Goal: Task Accomplishment & Management: Use online tool/utility

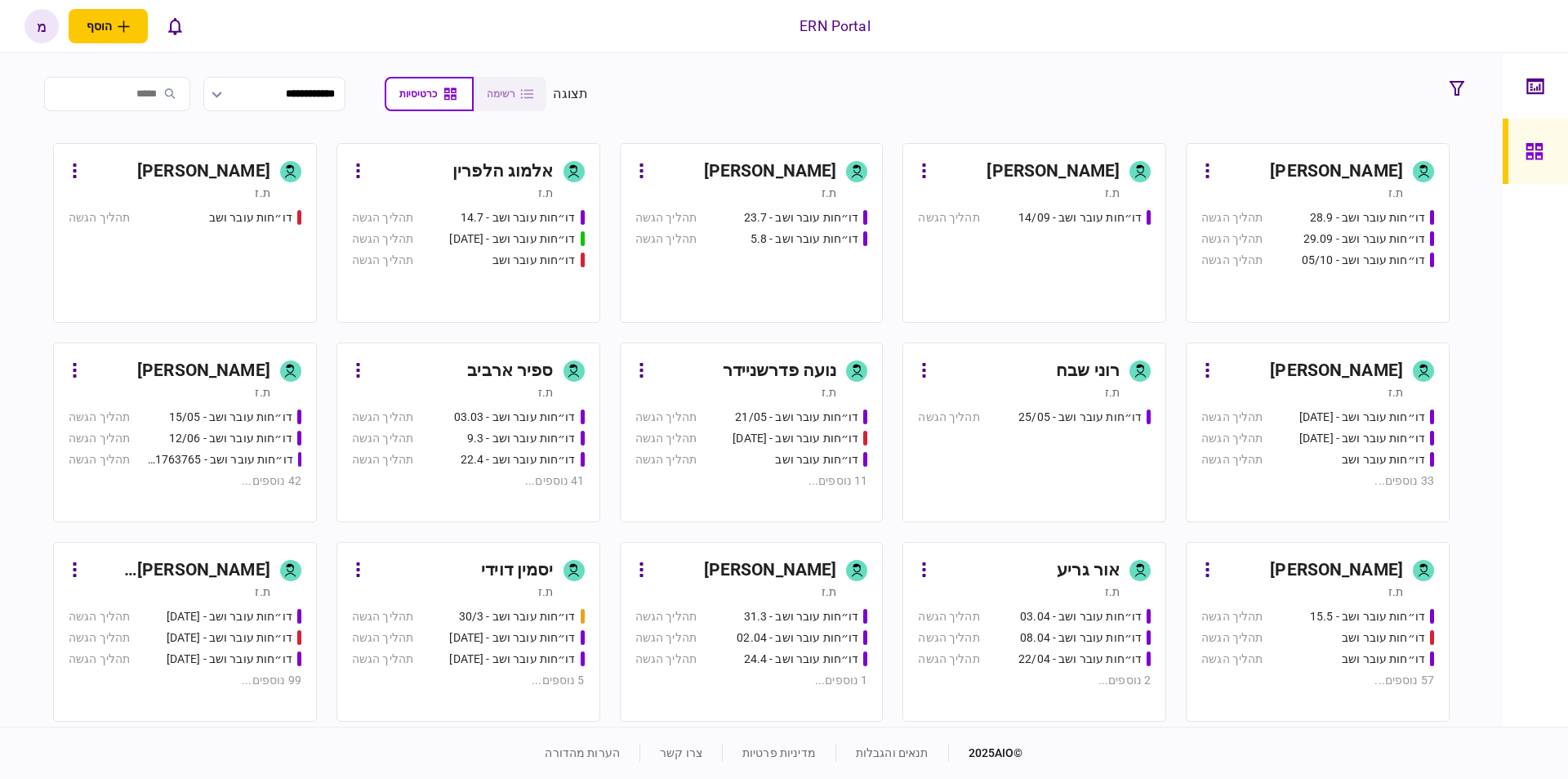
click at [785, 164] on div "[PERSON_NAME]" at bounding box center [771, 171] width 133 height 26
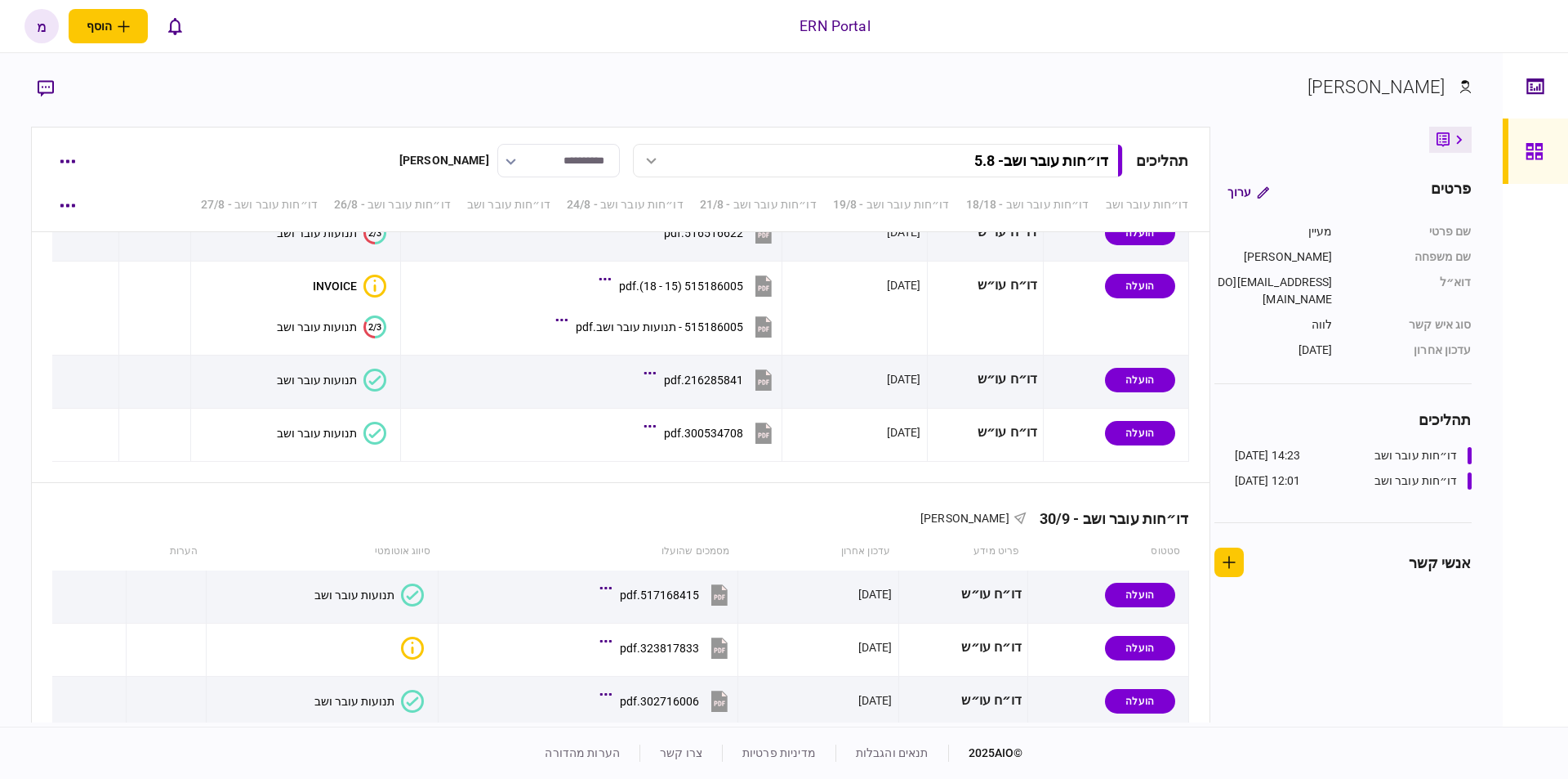
scroll to position [4718, 0]
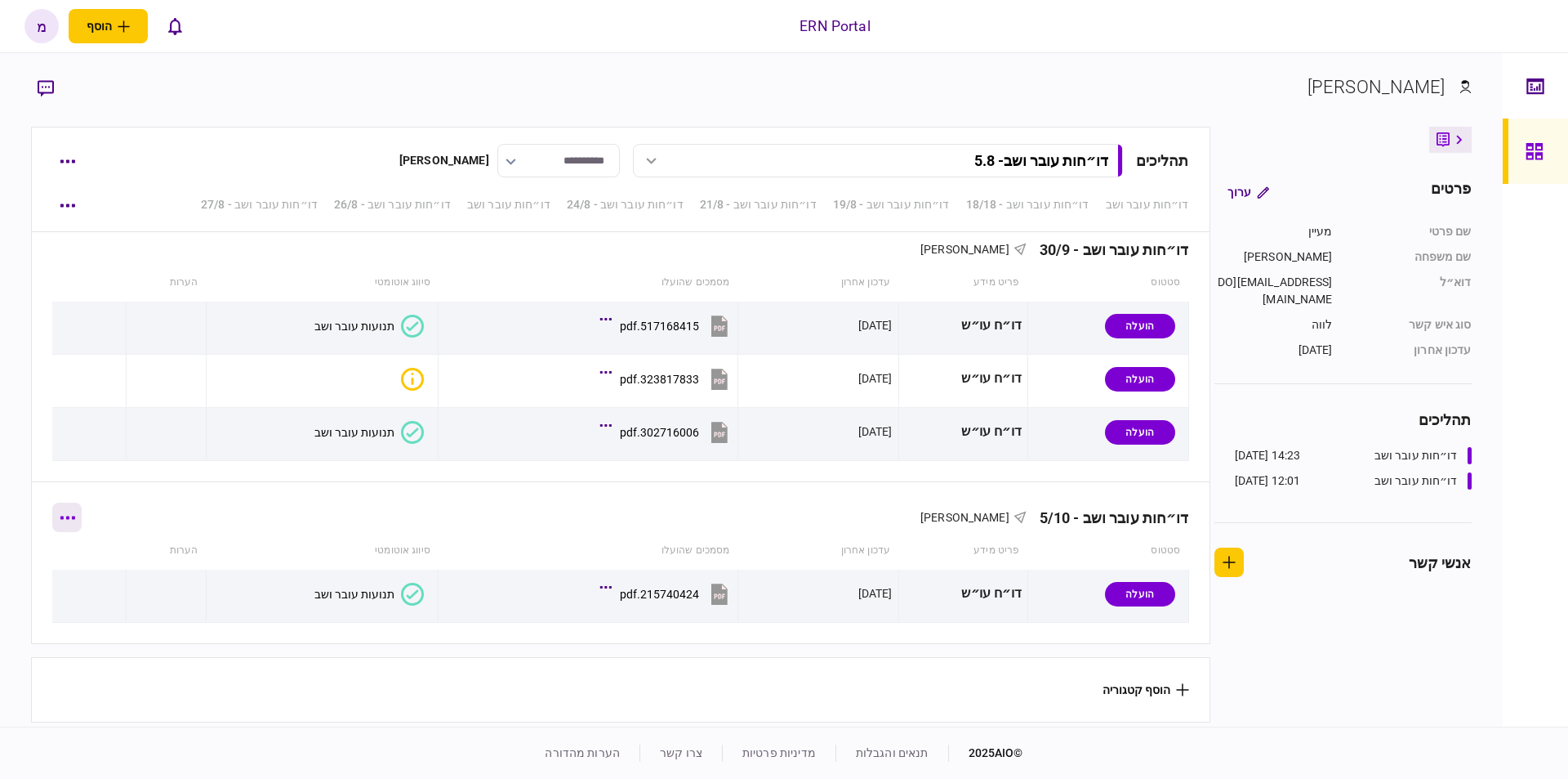
click at [75, 509] on button "button" at bounding box center [67, 517] width 29 height 29
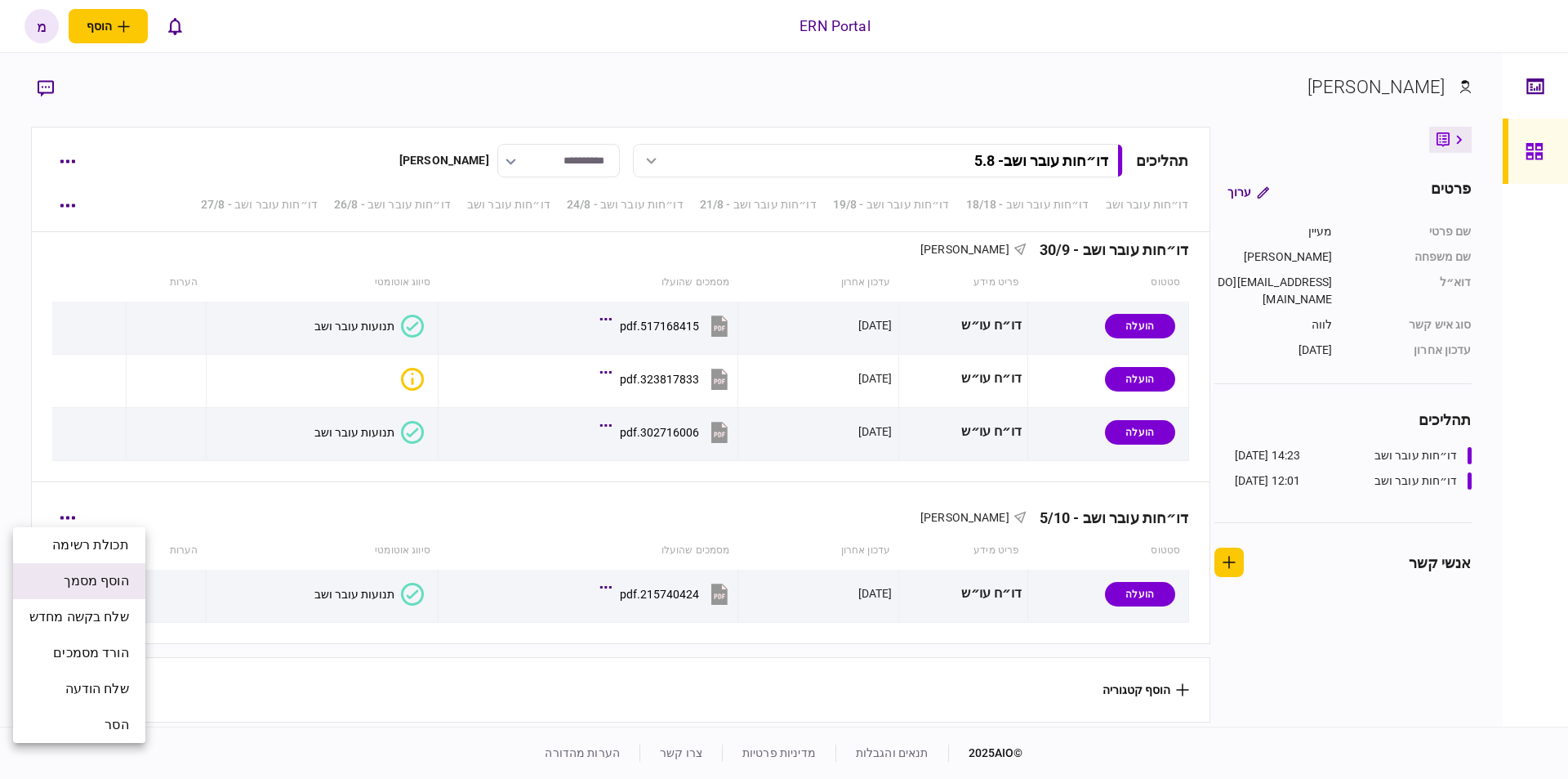
click at [83, 572] on span "הוסף מסמך" at bounding box center [96, 581] width 66 height 20
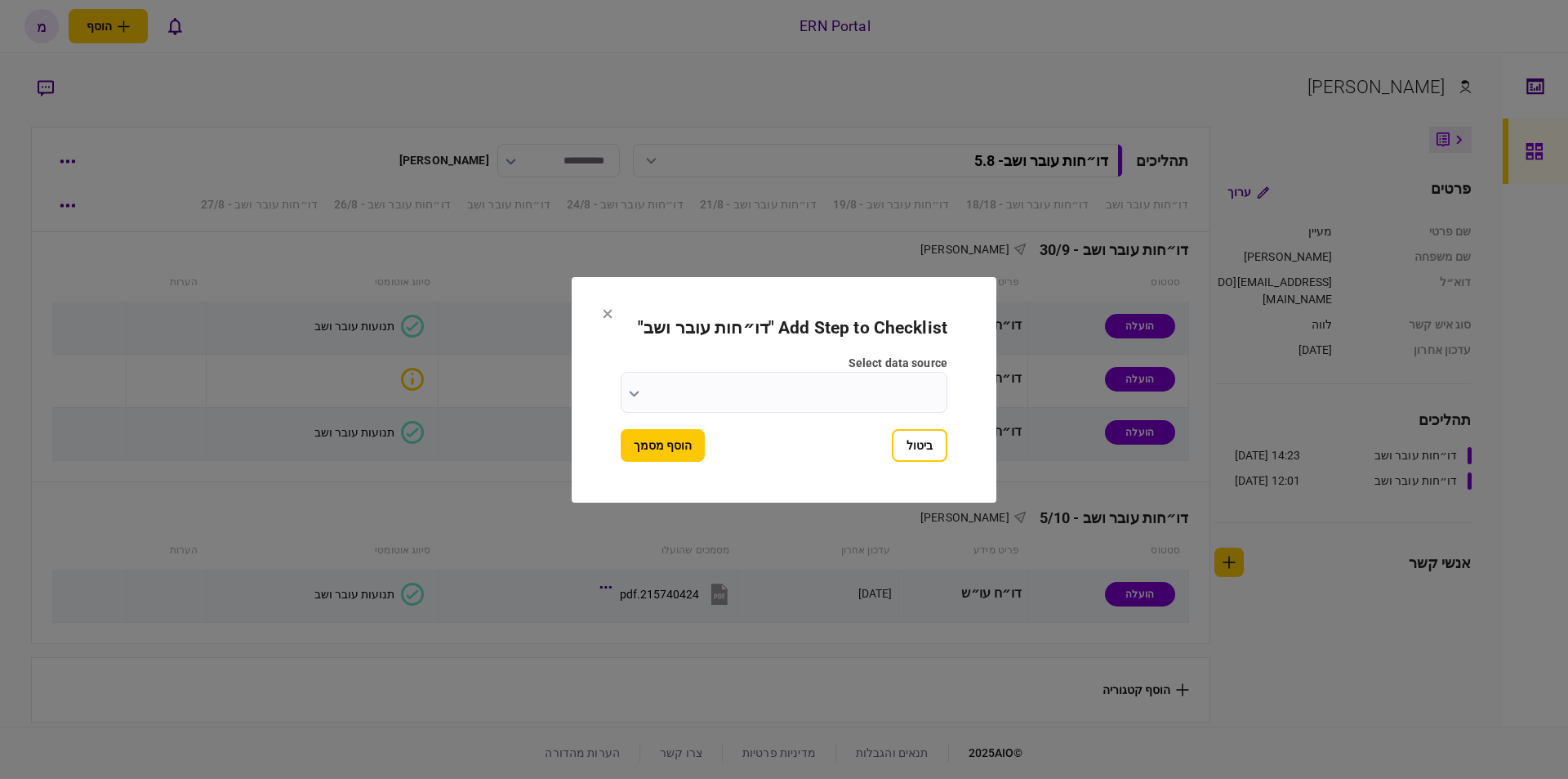
click at [628, 391] on input "select data source" at bounding box center [784, 392] width 327 height 41
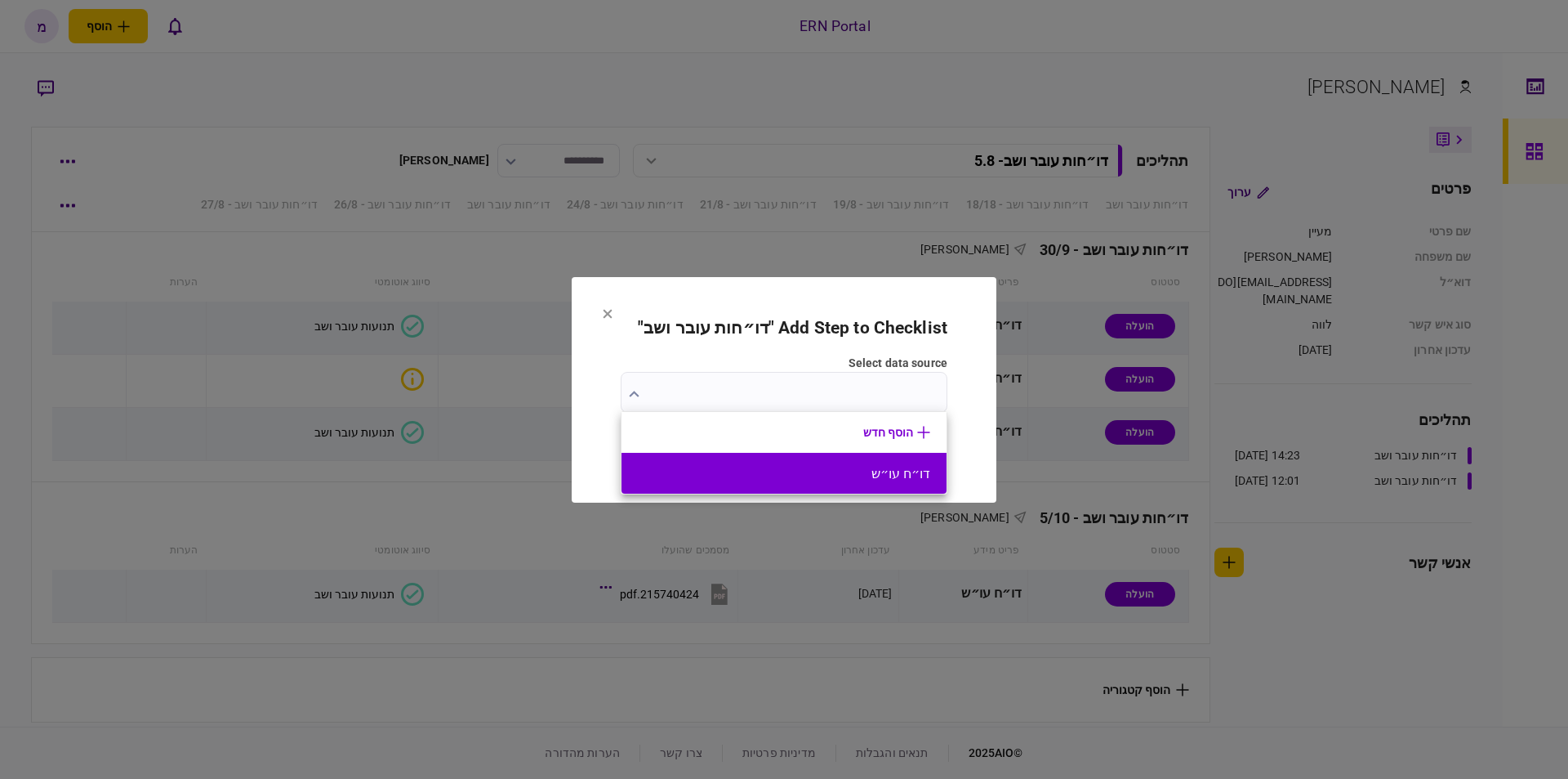
click at [844, 457] on li "דו״ח עו״ש" at bounding box center [784, 473] width 325 height 41
type input "*********"
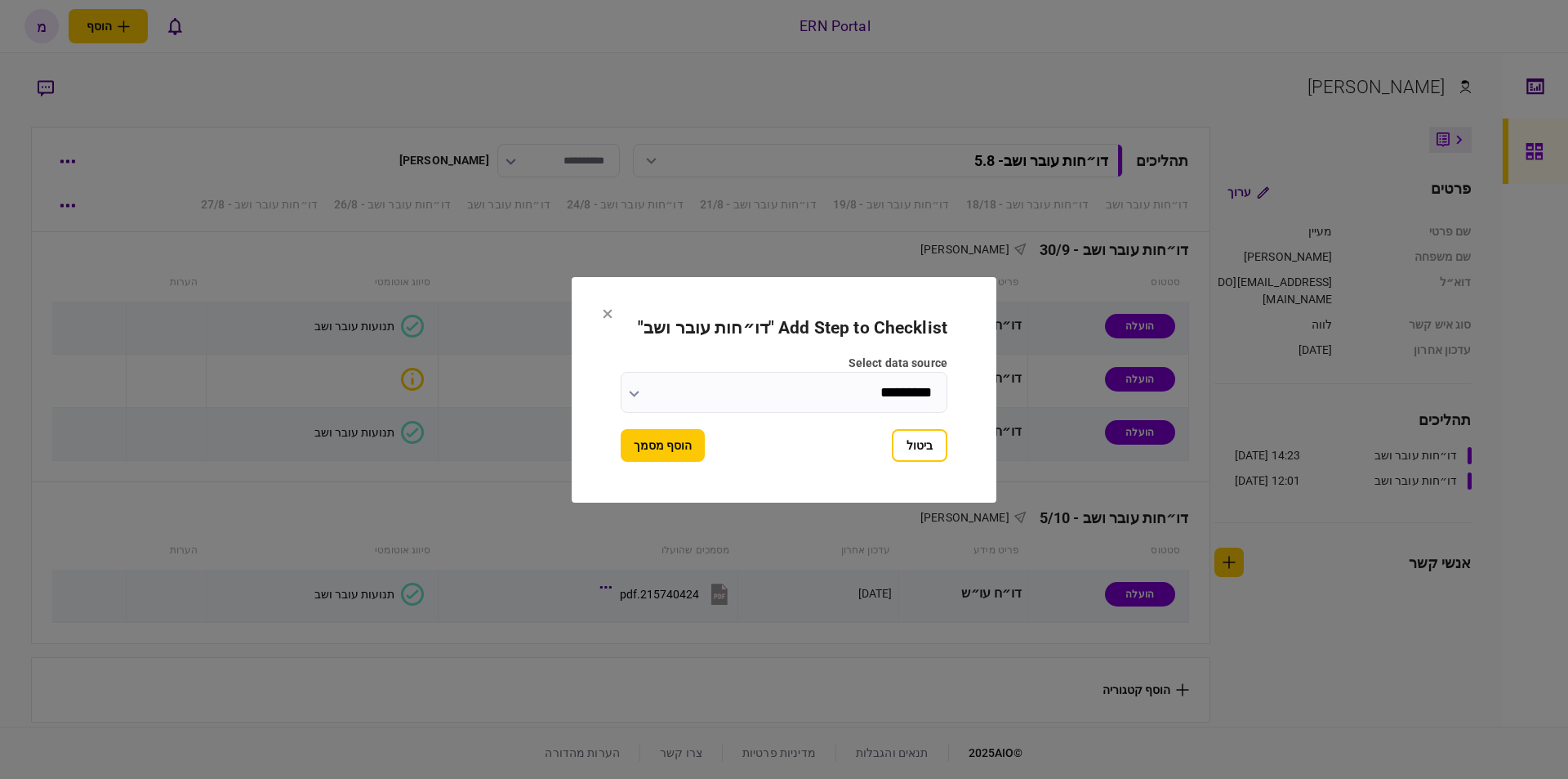
click at [681, 437] on button "הוסף מסמך" at bounding box center [662, 444] width 84 height 32
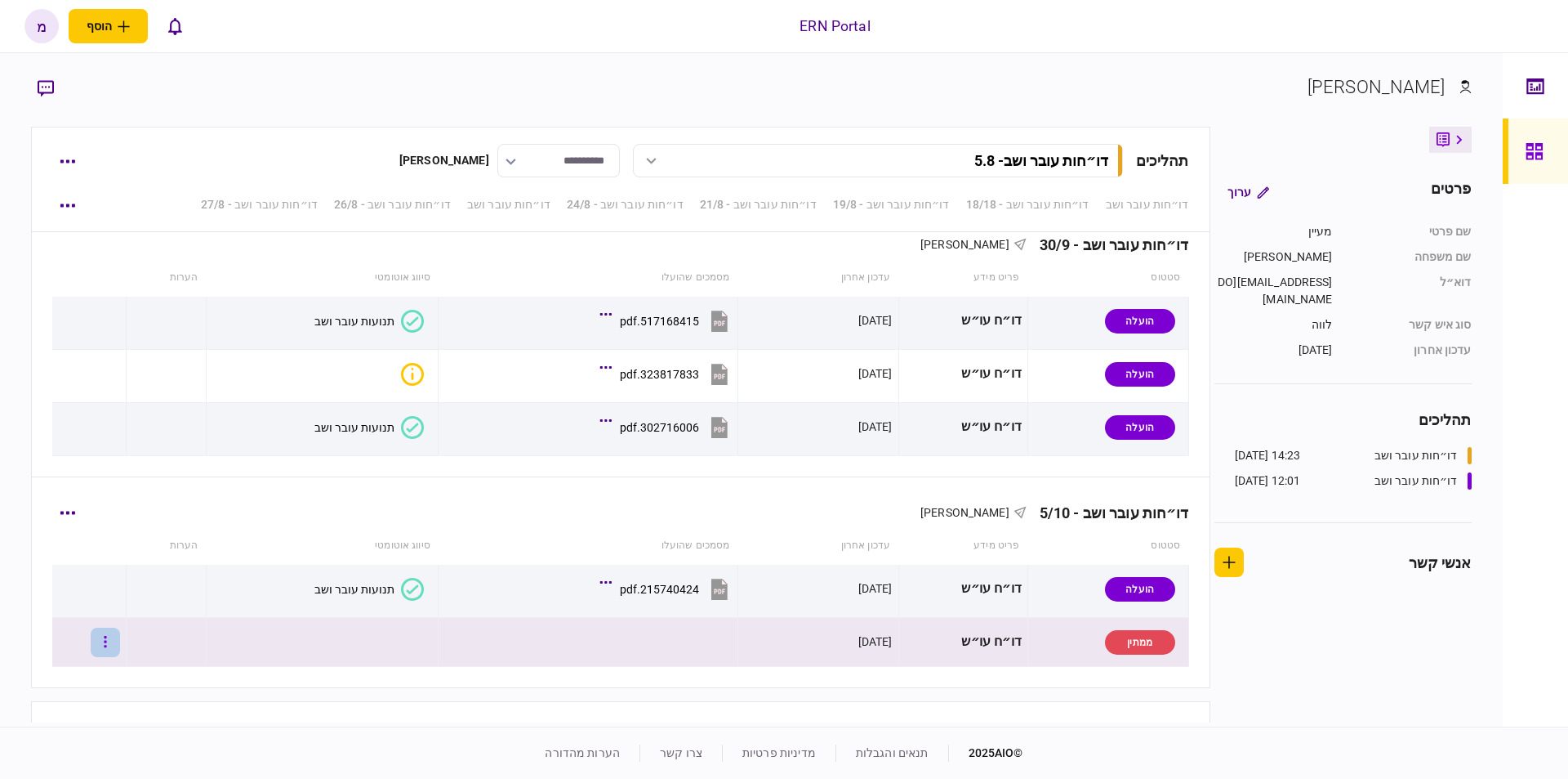
click at [107, 642] on icon "button" at bounding box center [106, 641] width 3 height 12
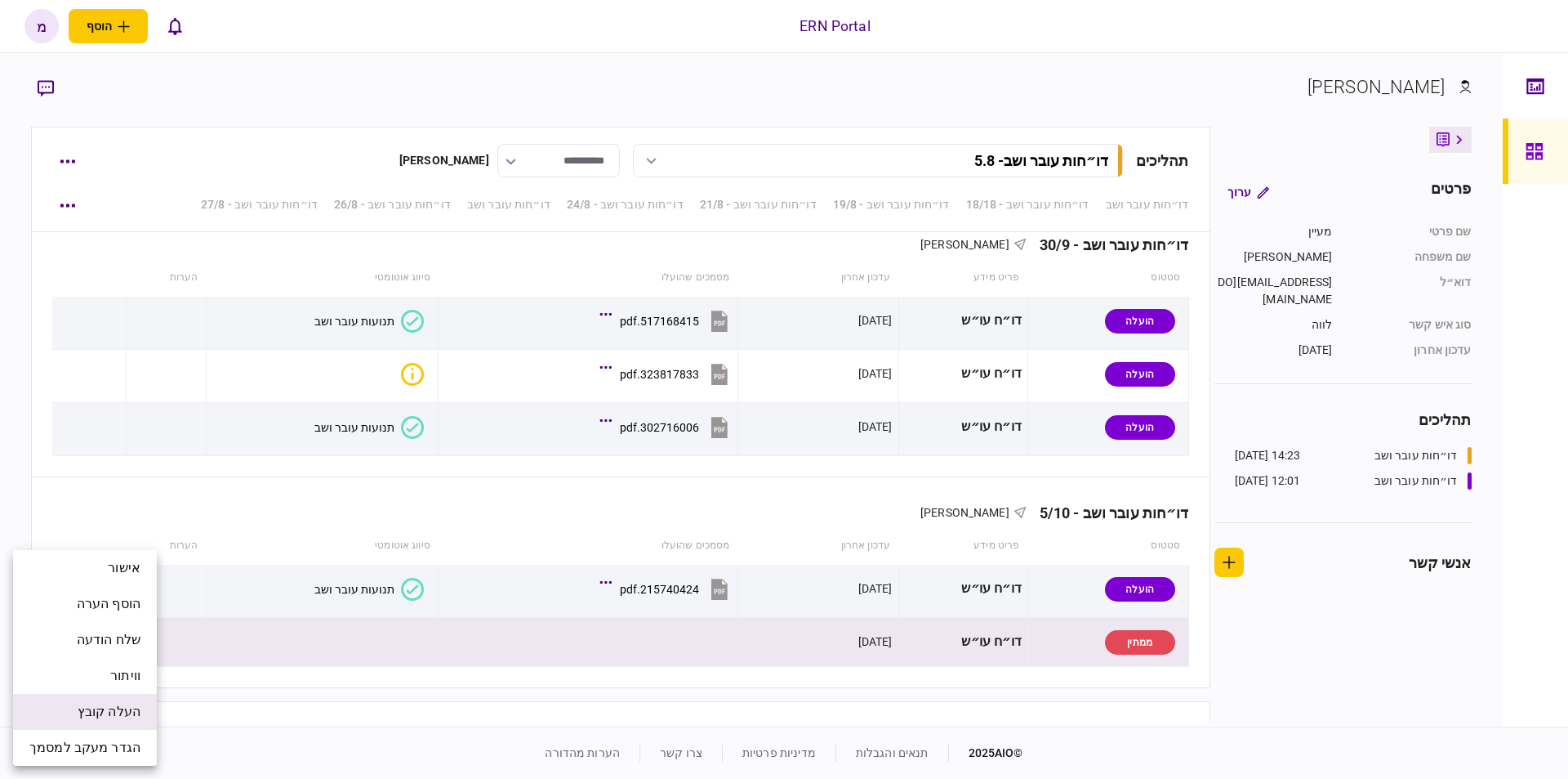
click at [107, 713] on span "העלה קובץ" at bounding box center [109, 711] width 63 height 20
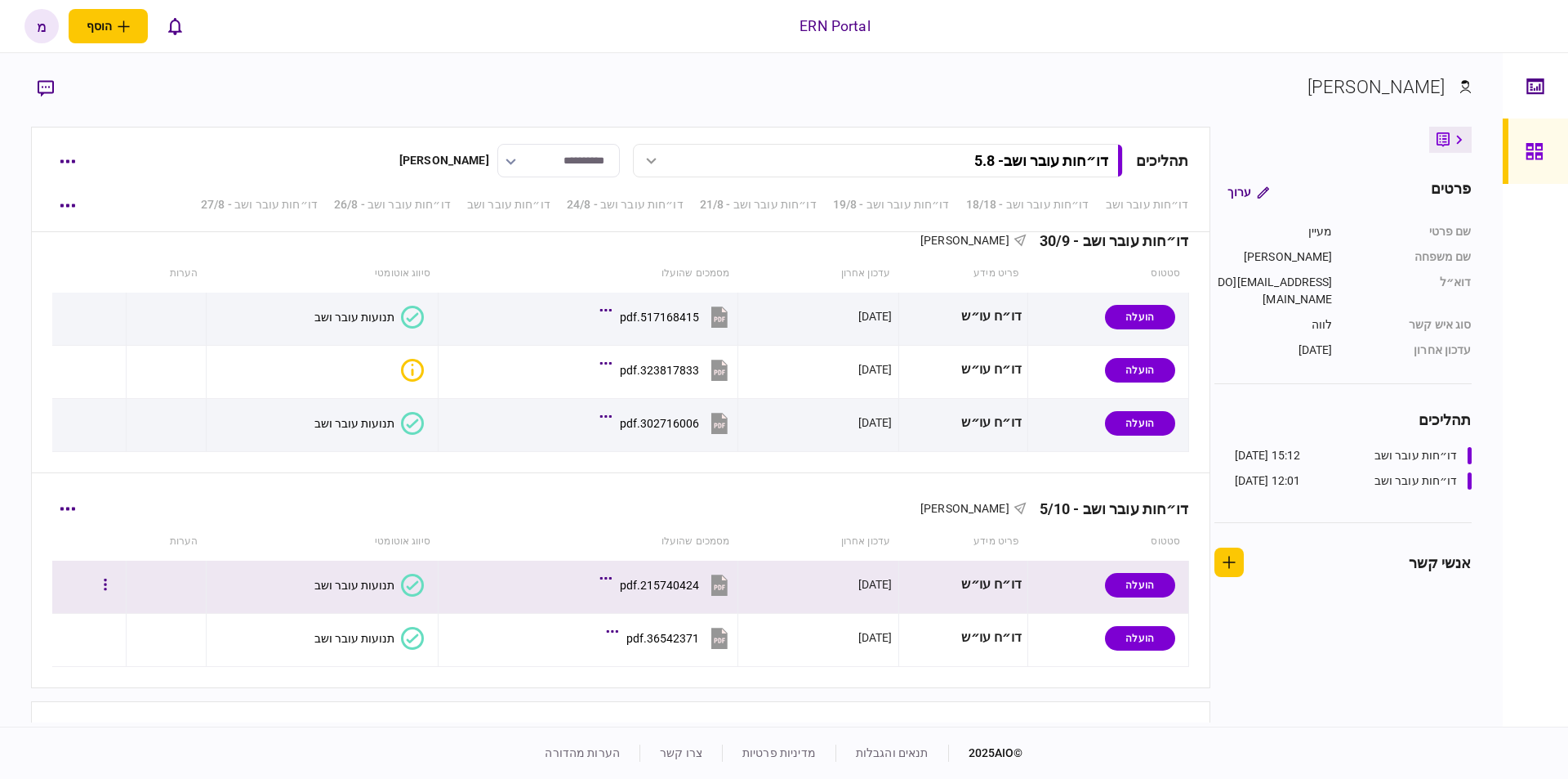
scroll to position [4771, 0]
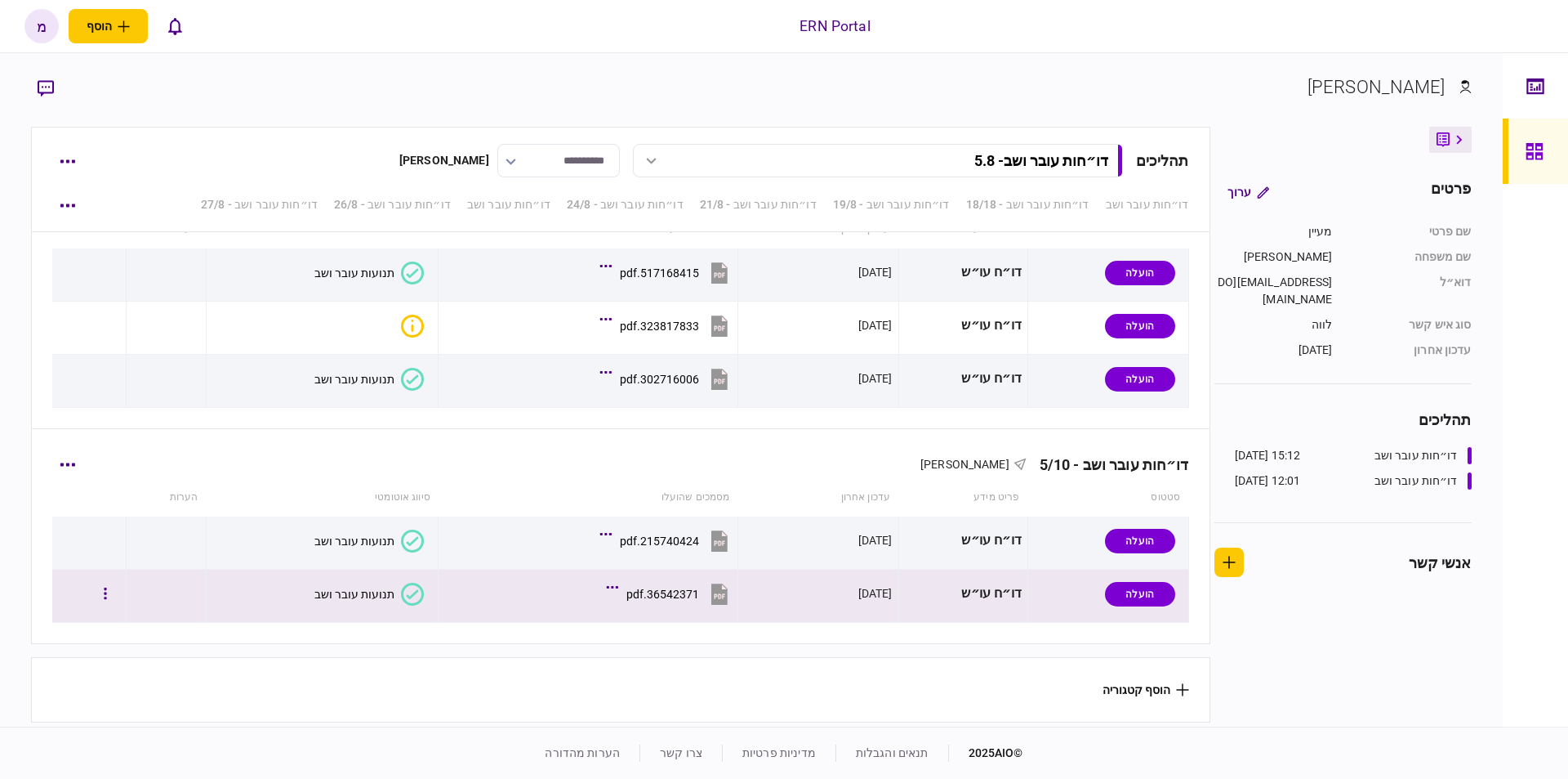
click at [407, 591] on icon at bounding box center [413, 593] width 13 height 9
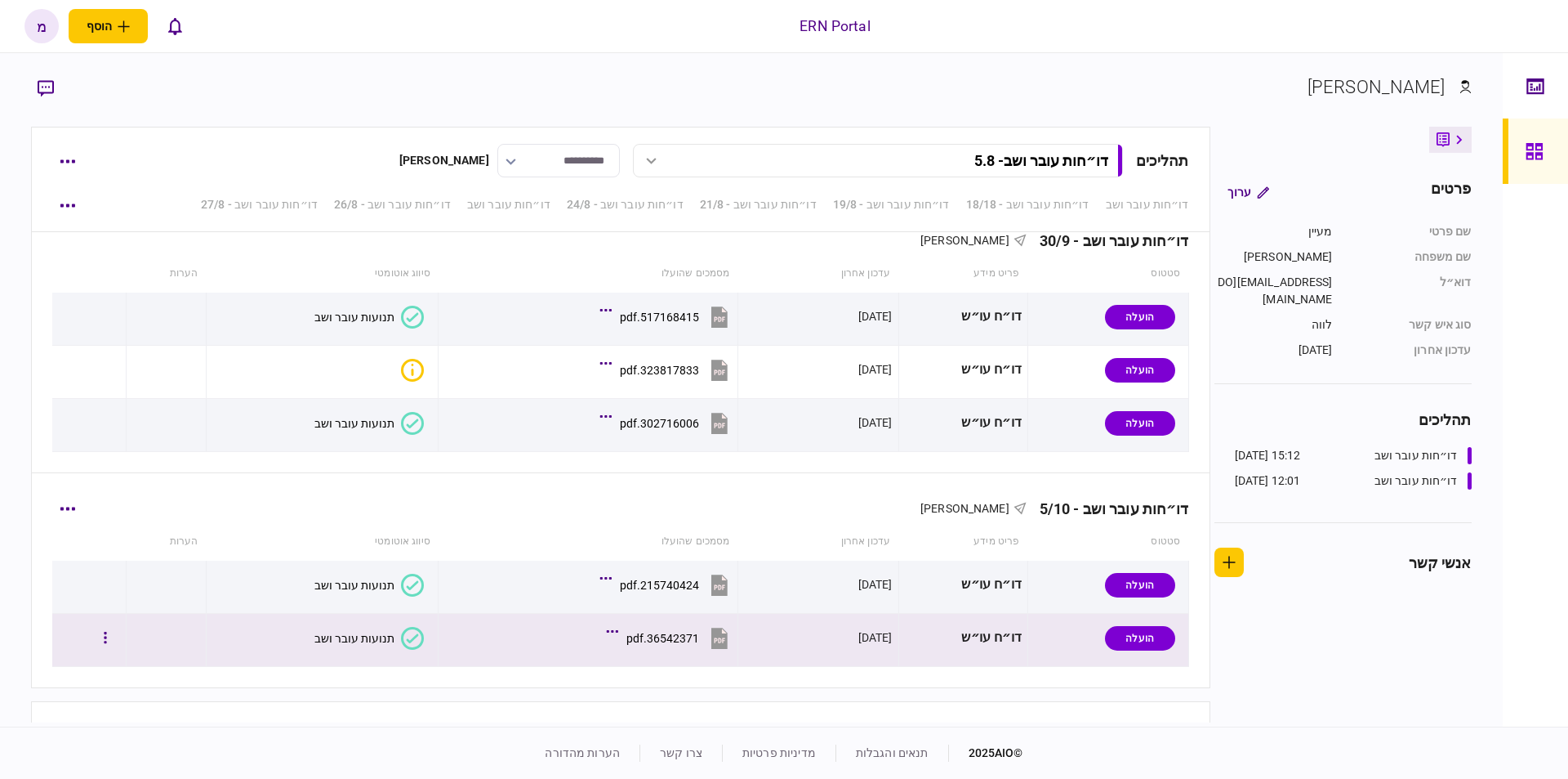
scroll to position [4771, 0]
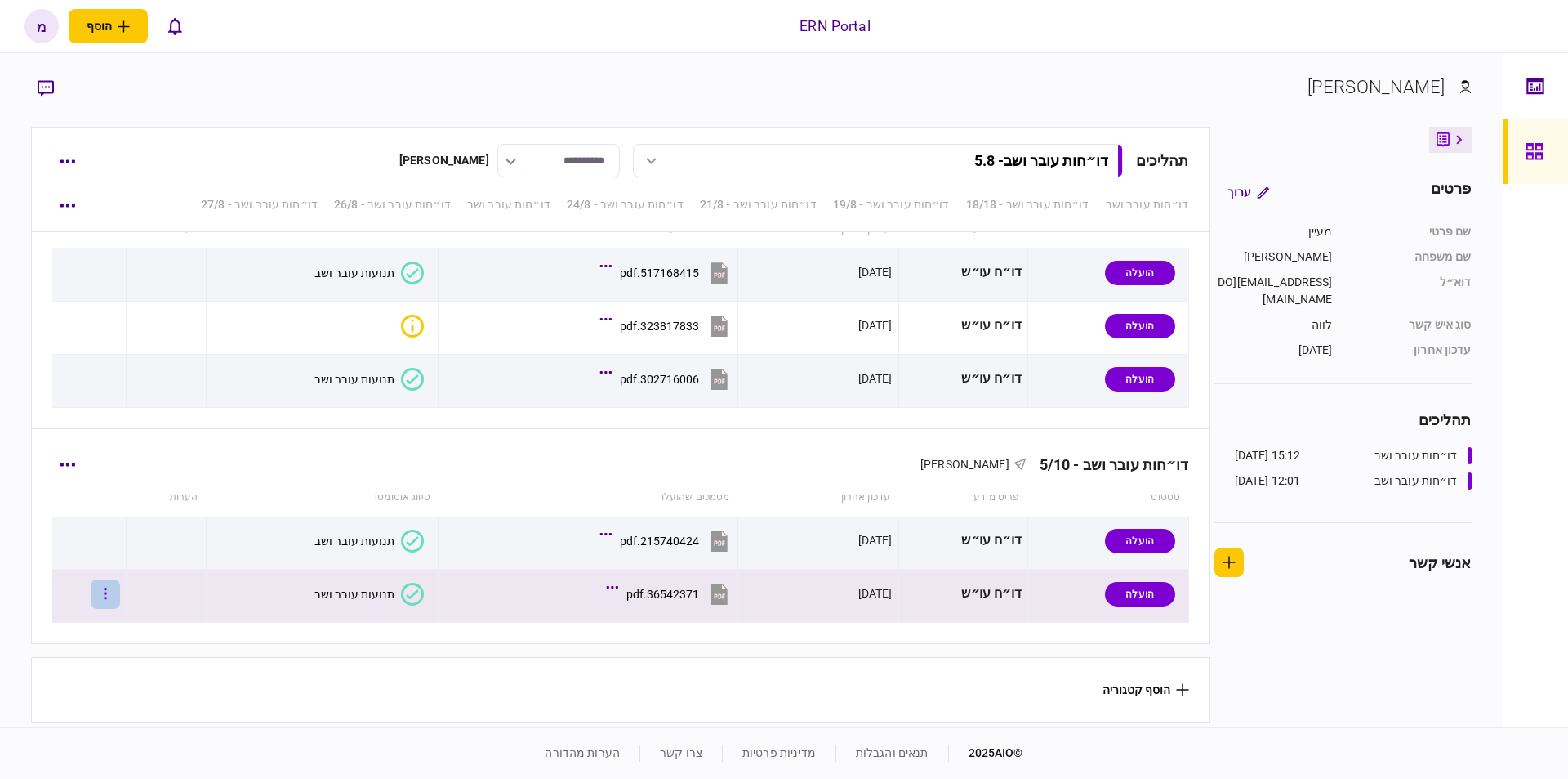
click at [107, 587] on icon "button" at bounding box center [106, 593] width 3 height 12
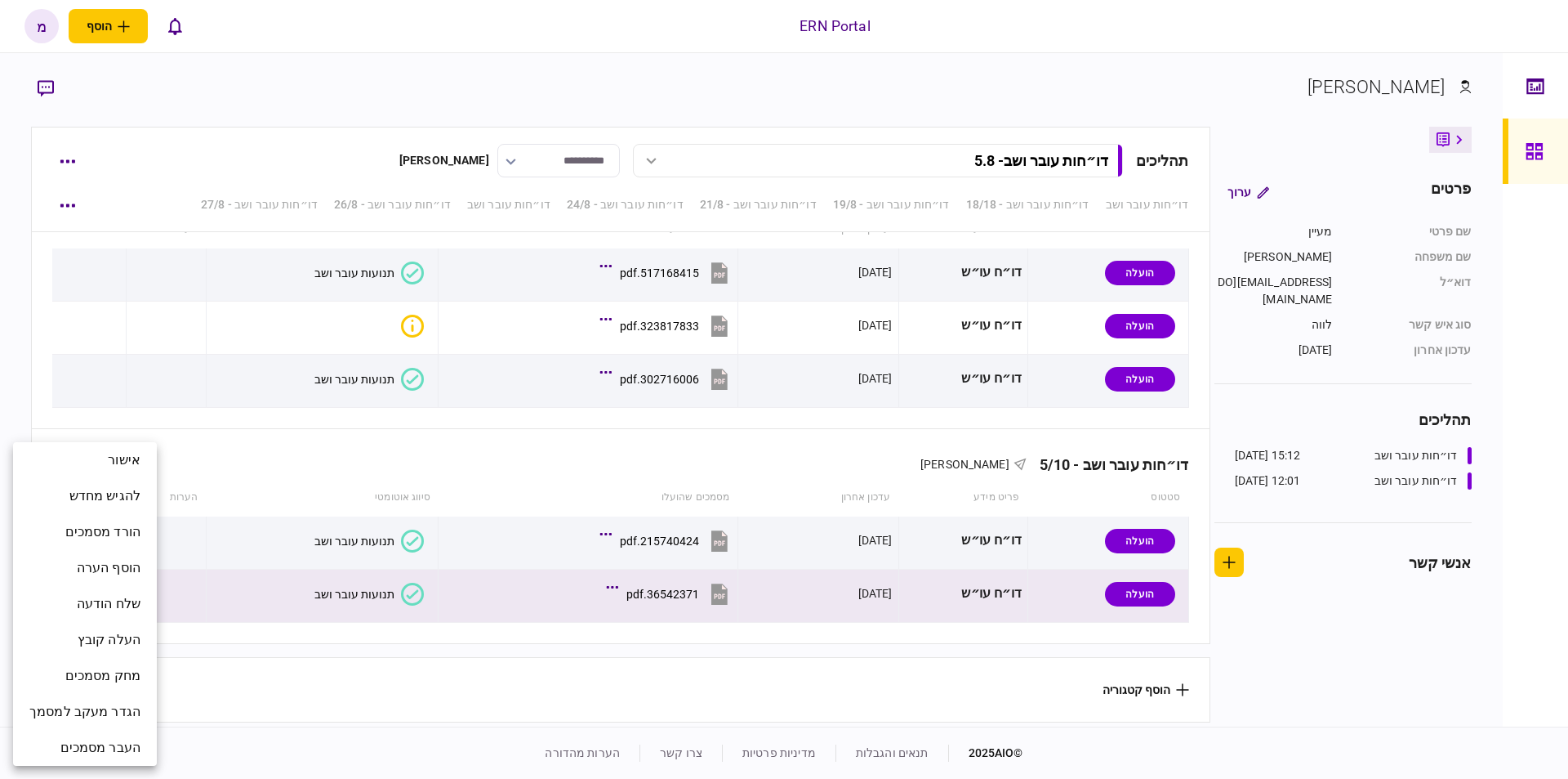
click at [310, 586] on div at bounding box center [784, 390] width 1568 height 779
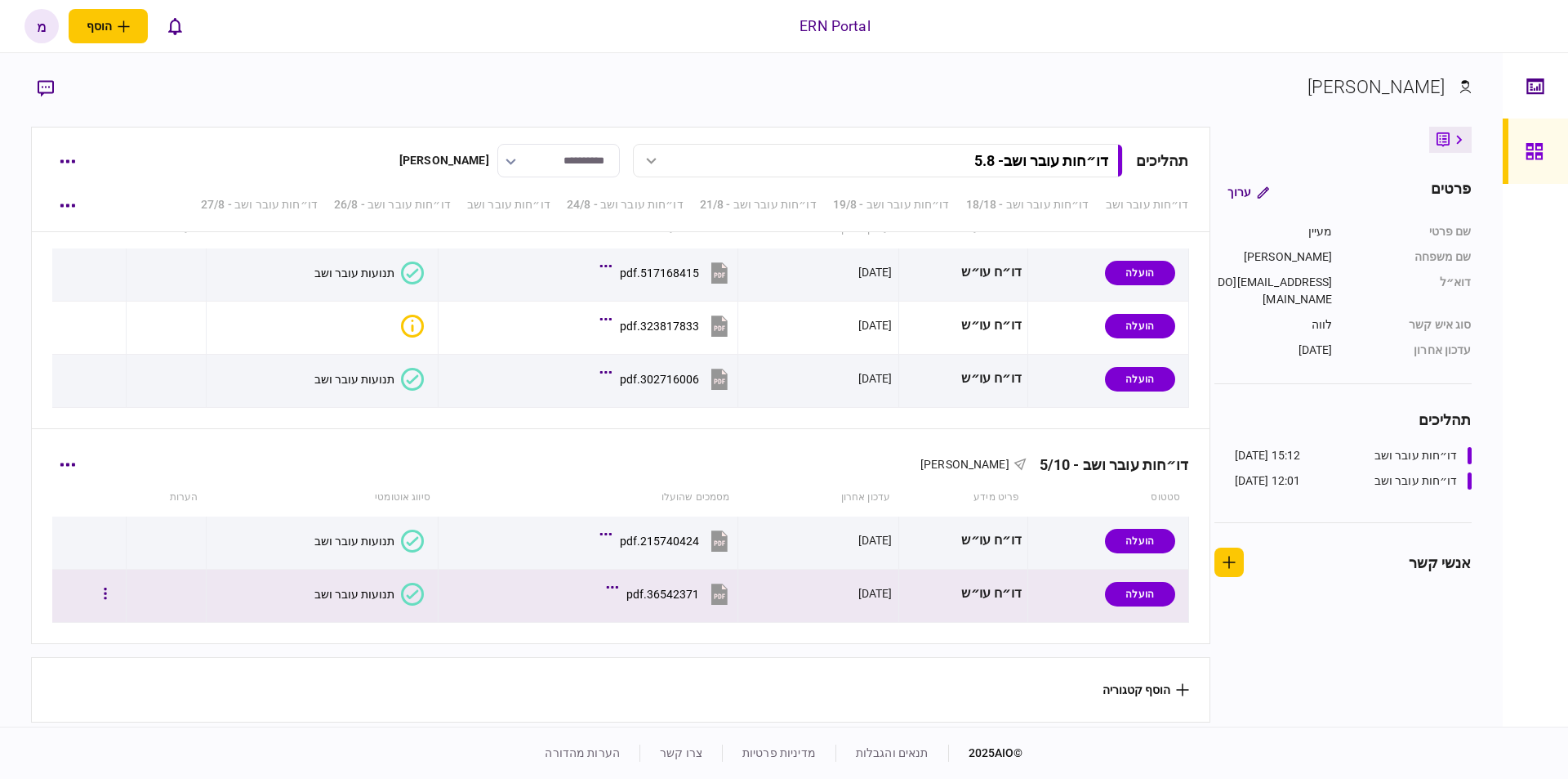
click at [408, 586] on icon at bounding box center [412, 593] width 22 height 23
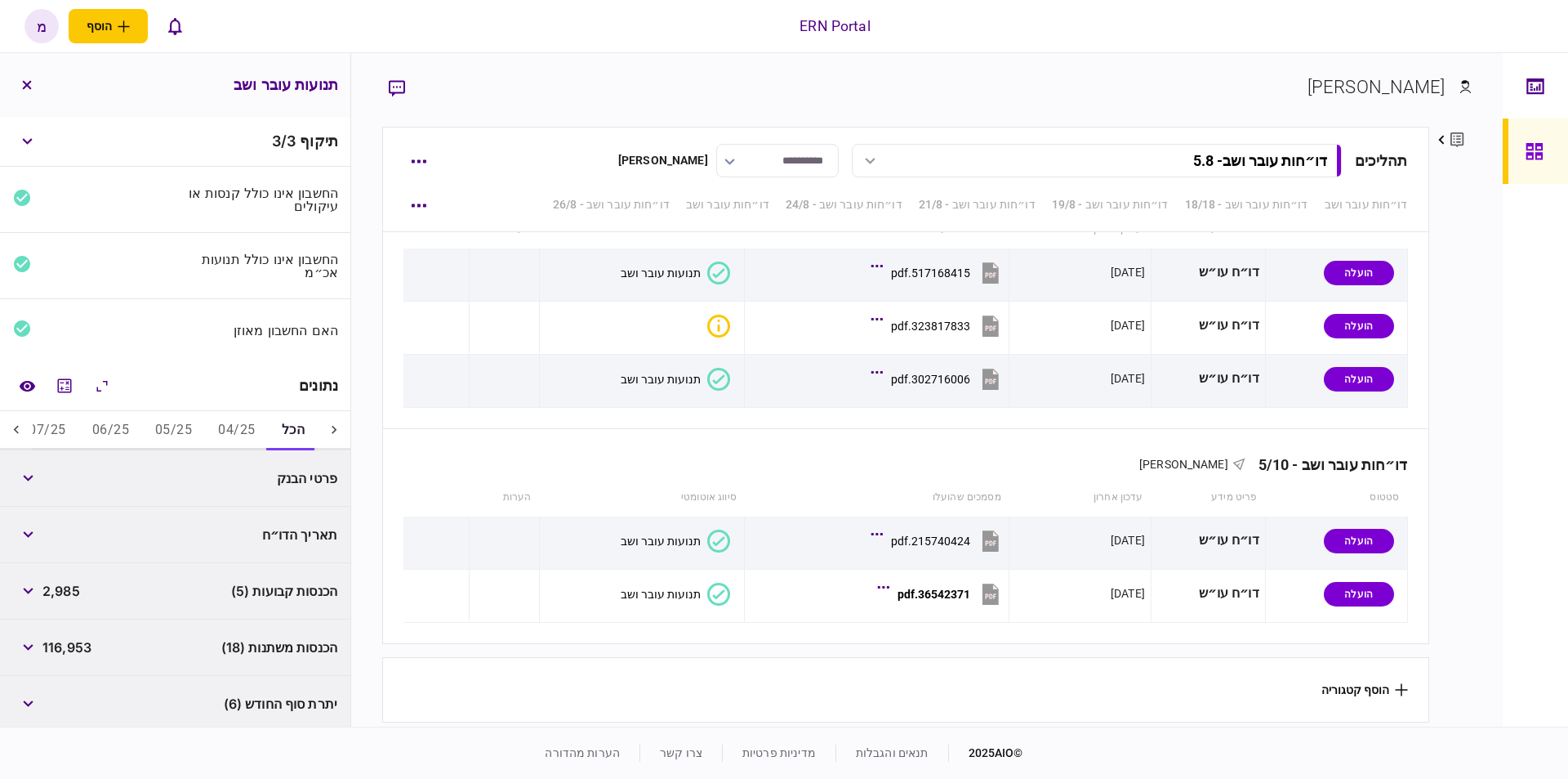
click at [64, 427] on button "07/25" at bounding box center [47, 431] width 63 height 39
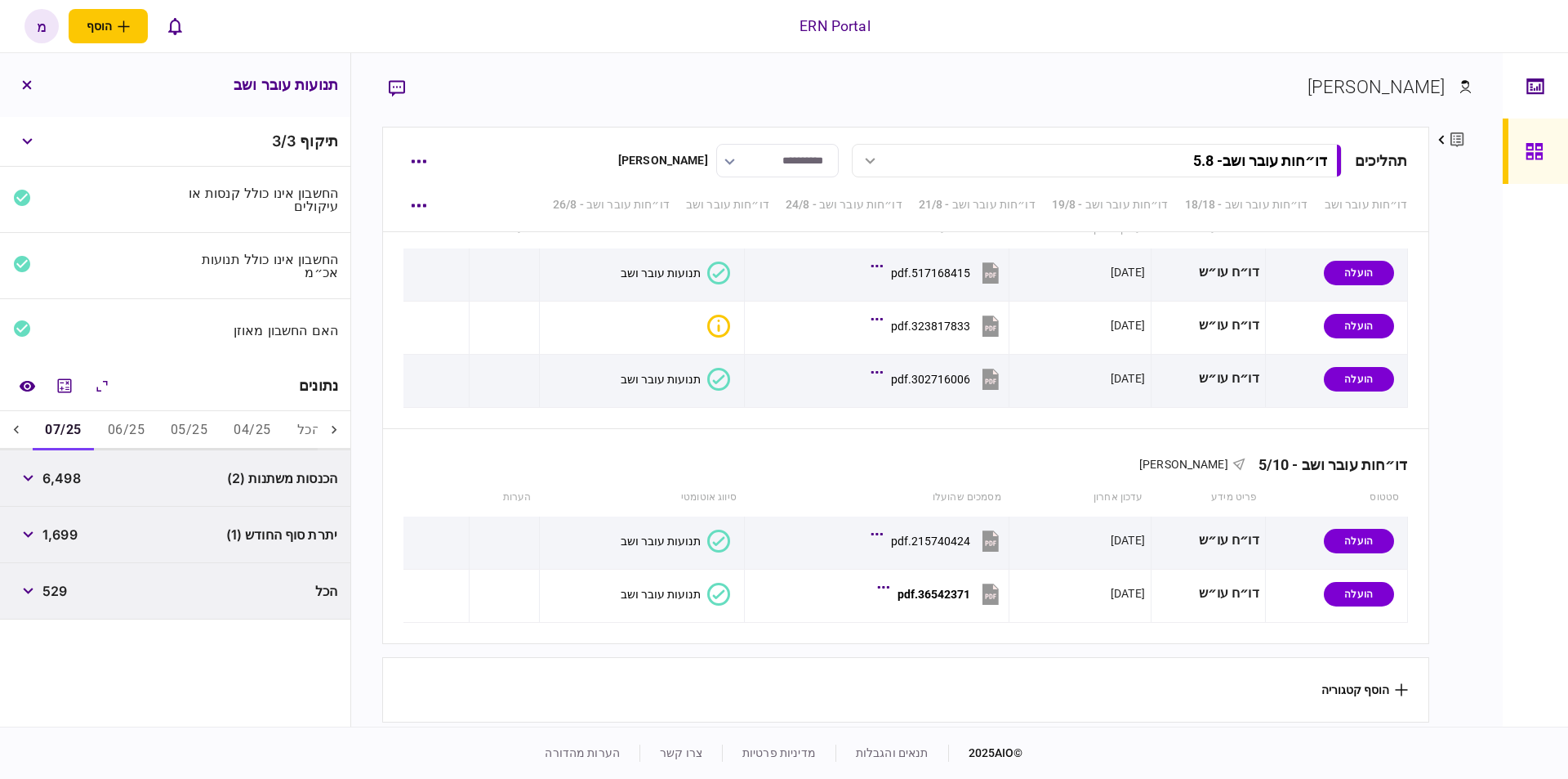
scroll to position [0, -18]
click at [59, 384] on icon "מחשבון" at bounding box center [65, 386] width 20 height 20
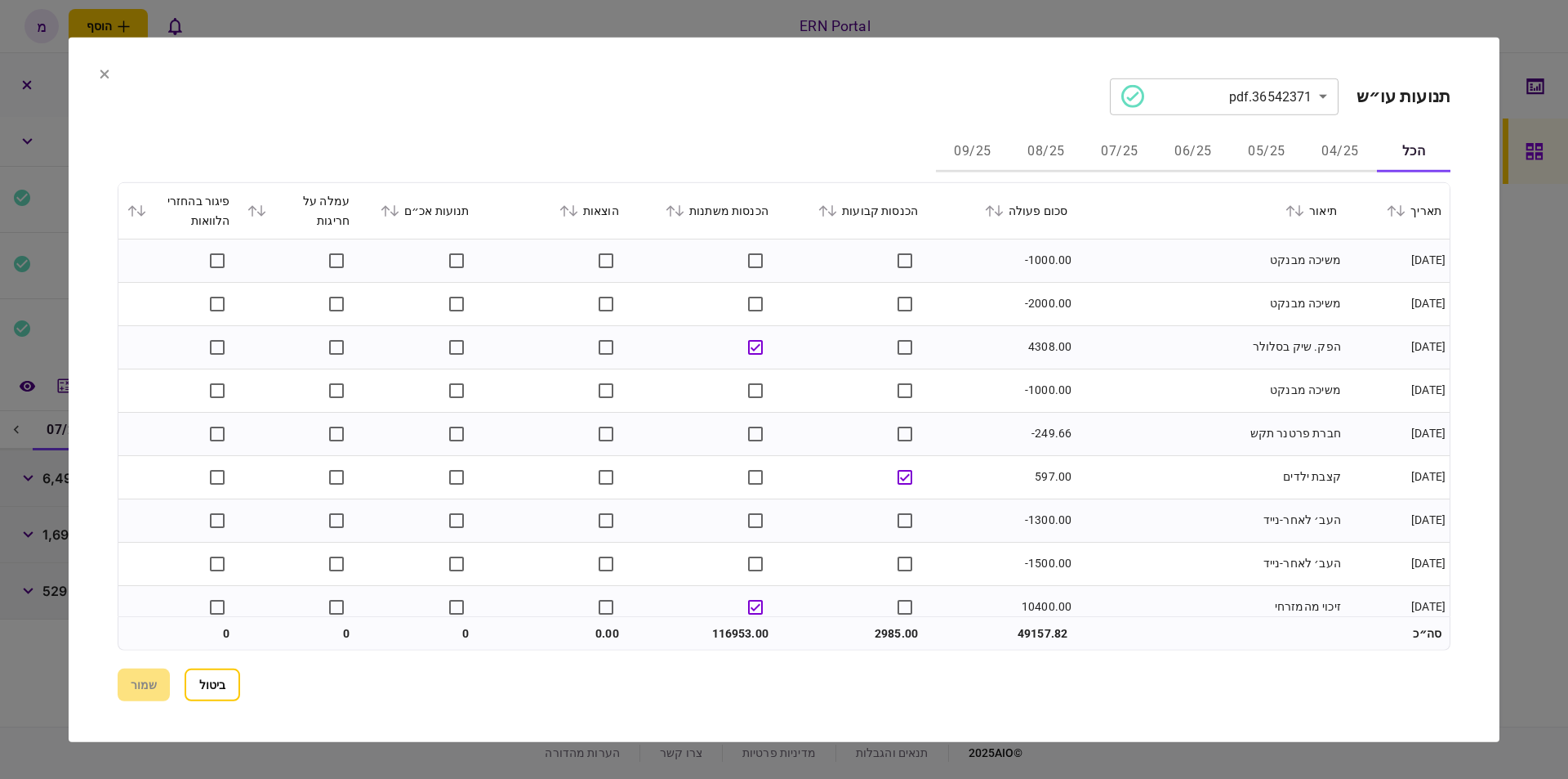
click at [1105, 137] on button "07/25" at bounding box center [1119, 152] width 73 height 39
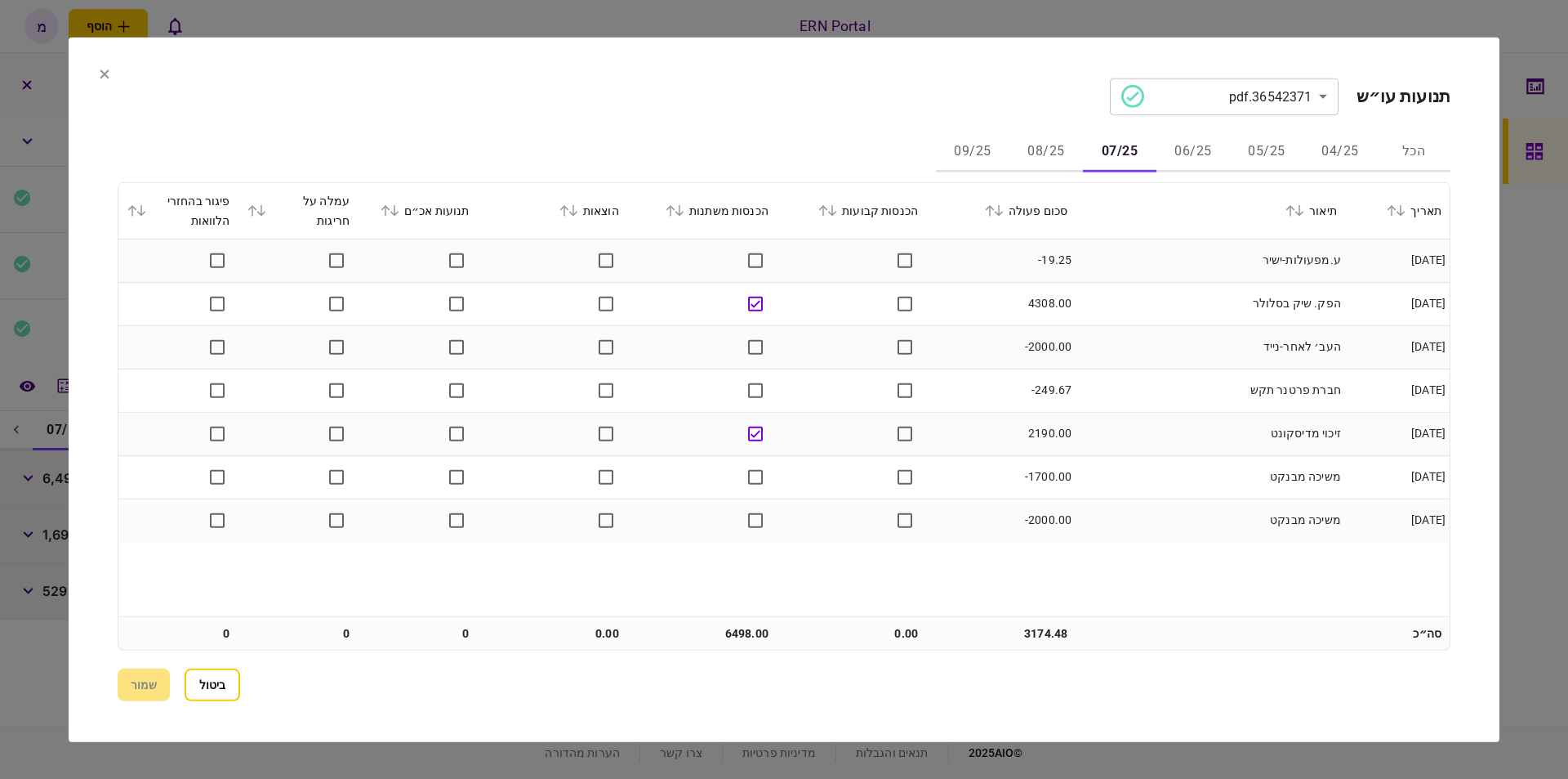
click at [1151, 283] on td "הפק. שיק בסלולר" at bounding box center [1209, 303] width 269 height 43
click at [1045, 145] on button "08/25" at bounding box center [1046, 152] width 73 height 39
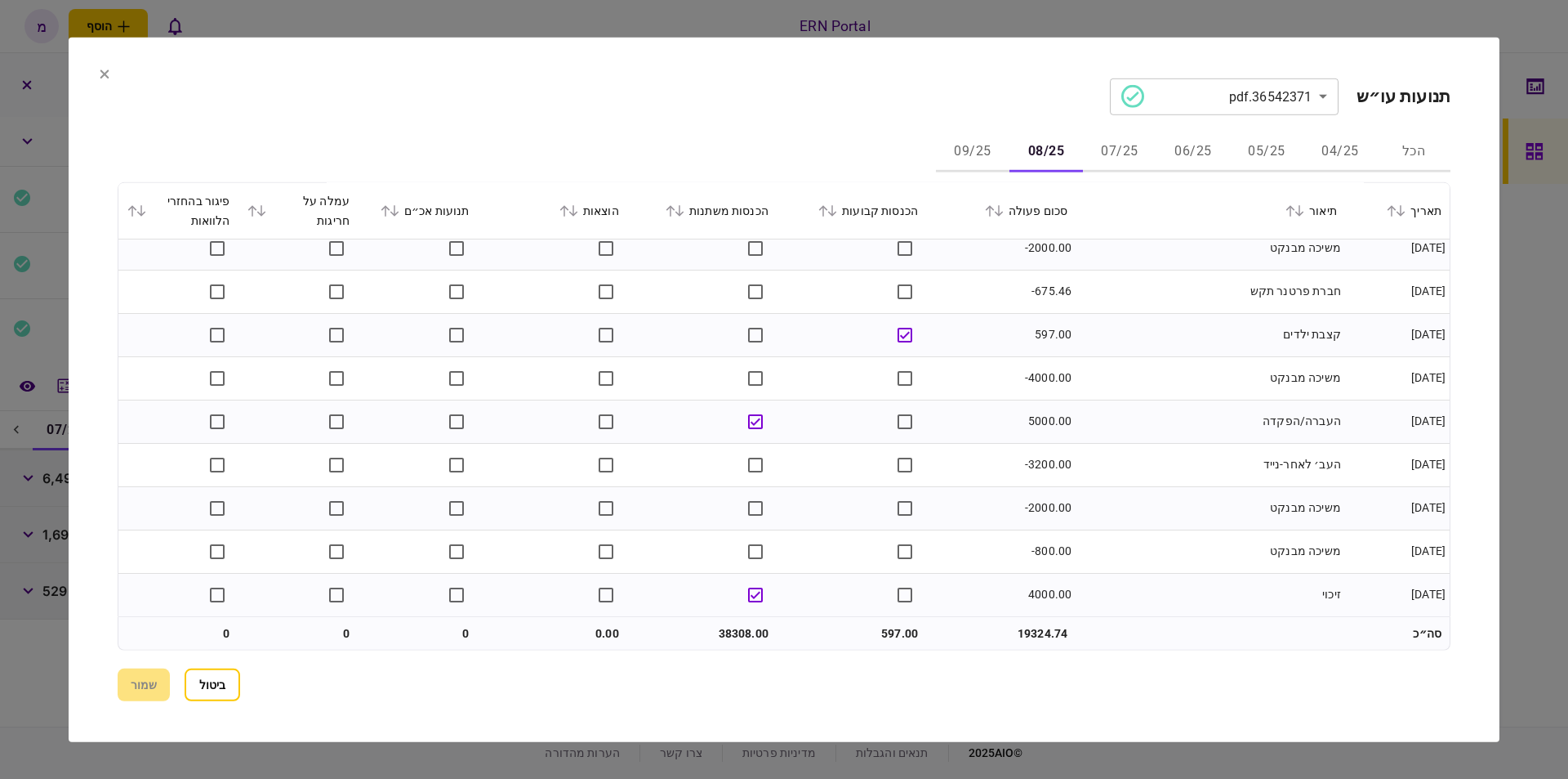
scroll to position [0, 0]
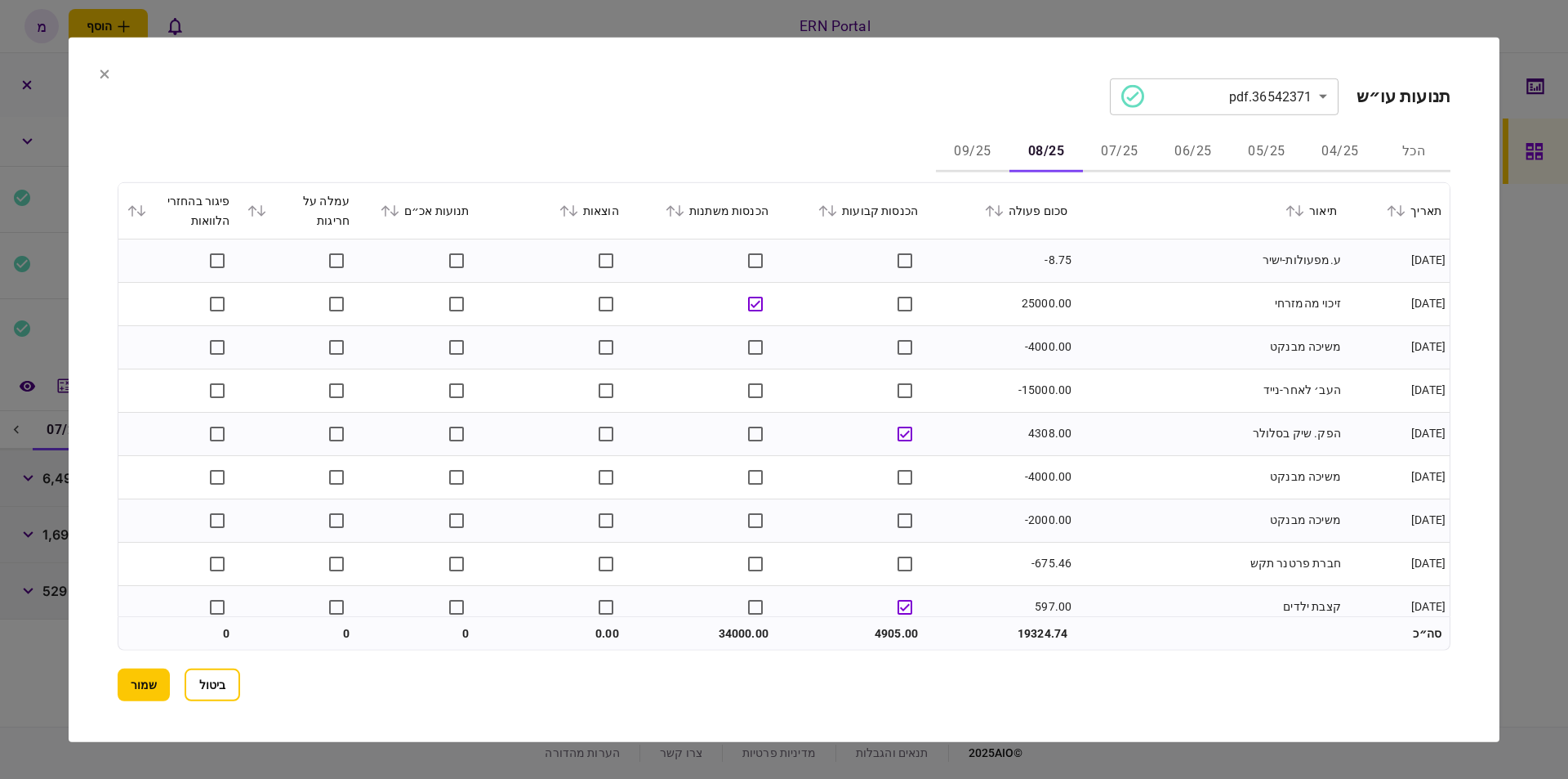
click at [1136, 148] on button "07/25" at bounding box center [1119, 152] width 73 height 39
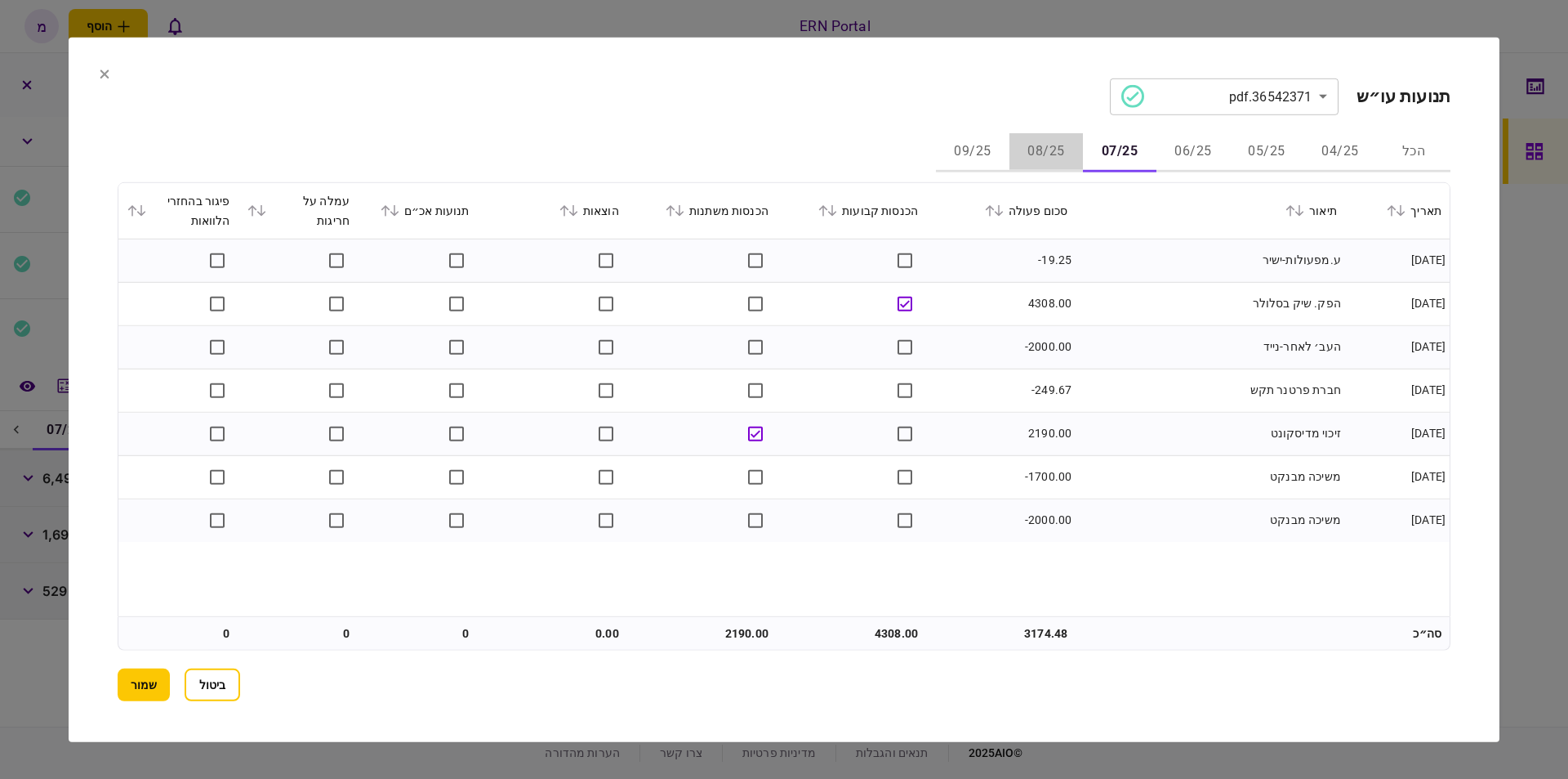
click at [1051, 150] on button "08/25" at bounding box center [1046, 152] width 73 height 39
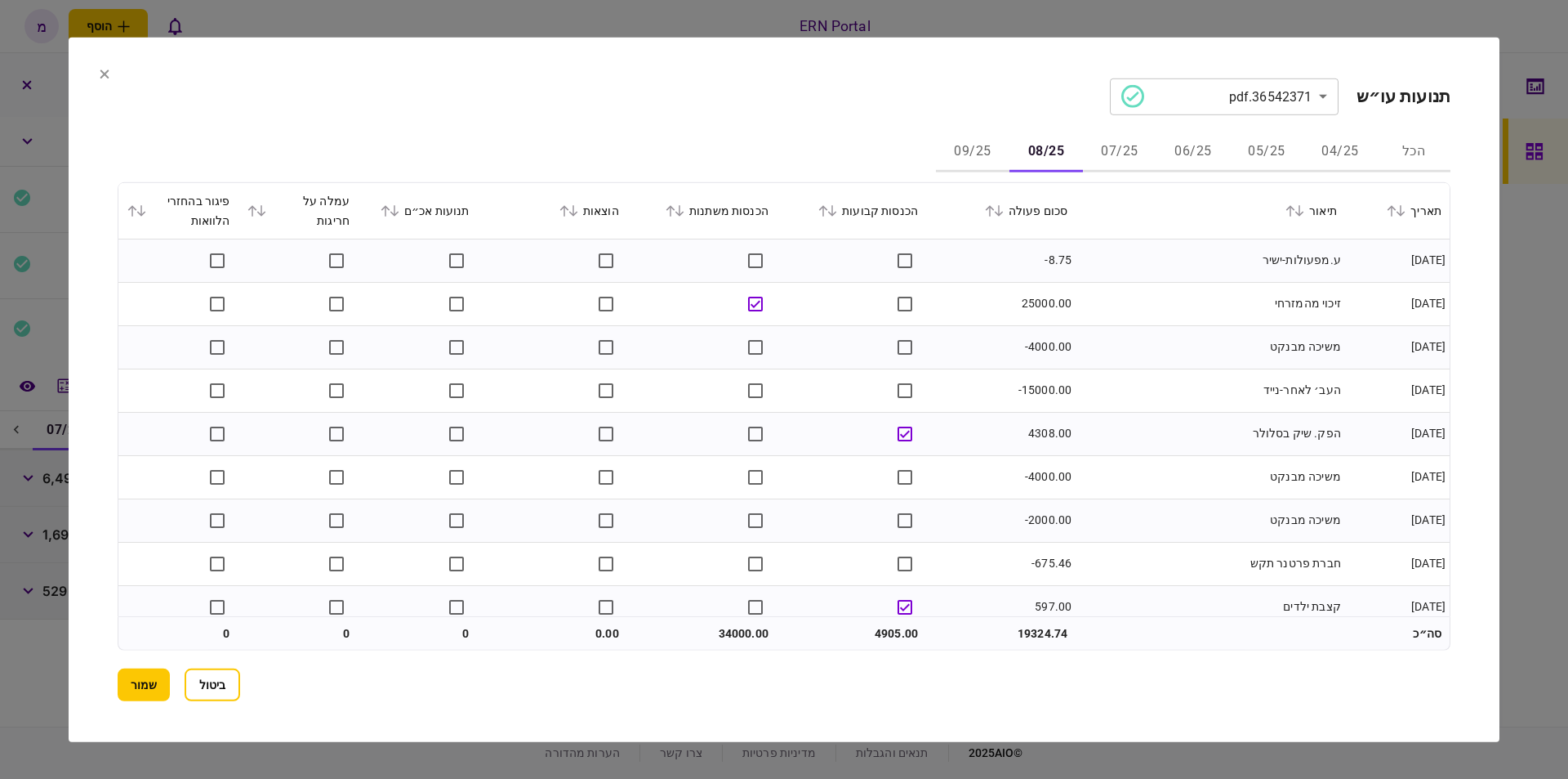
click at [1006, 240] on td "-8.75" at bounding box center [1001, 260] width 150 height 43
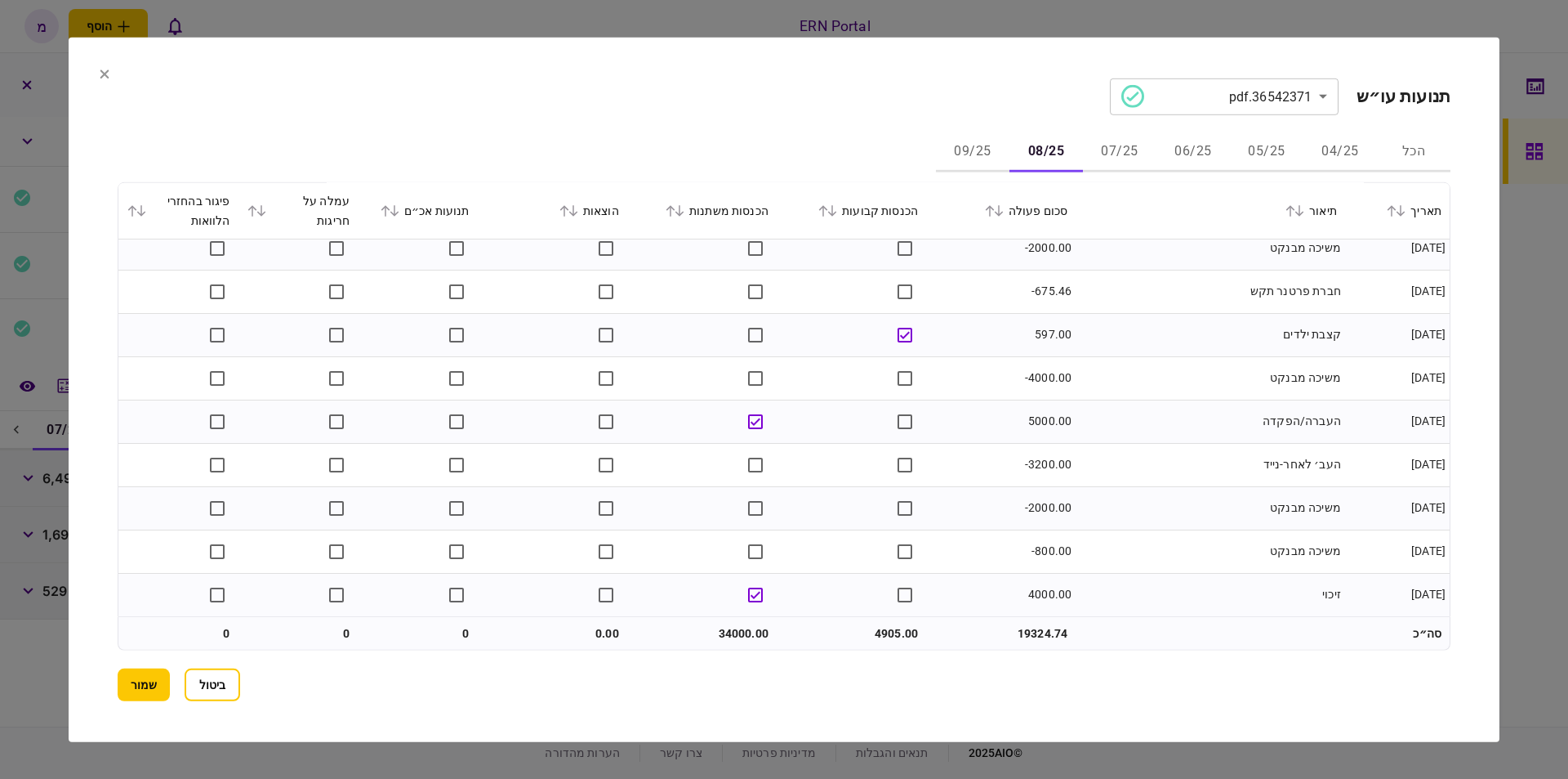
scroll to position [274, 0]
click at [966, 155] on button "09/25" at bounding box center [972, 152] width 73 height 39
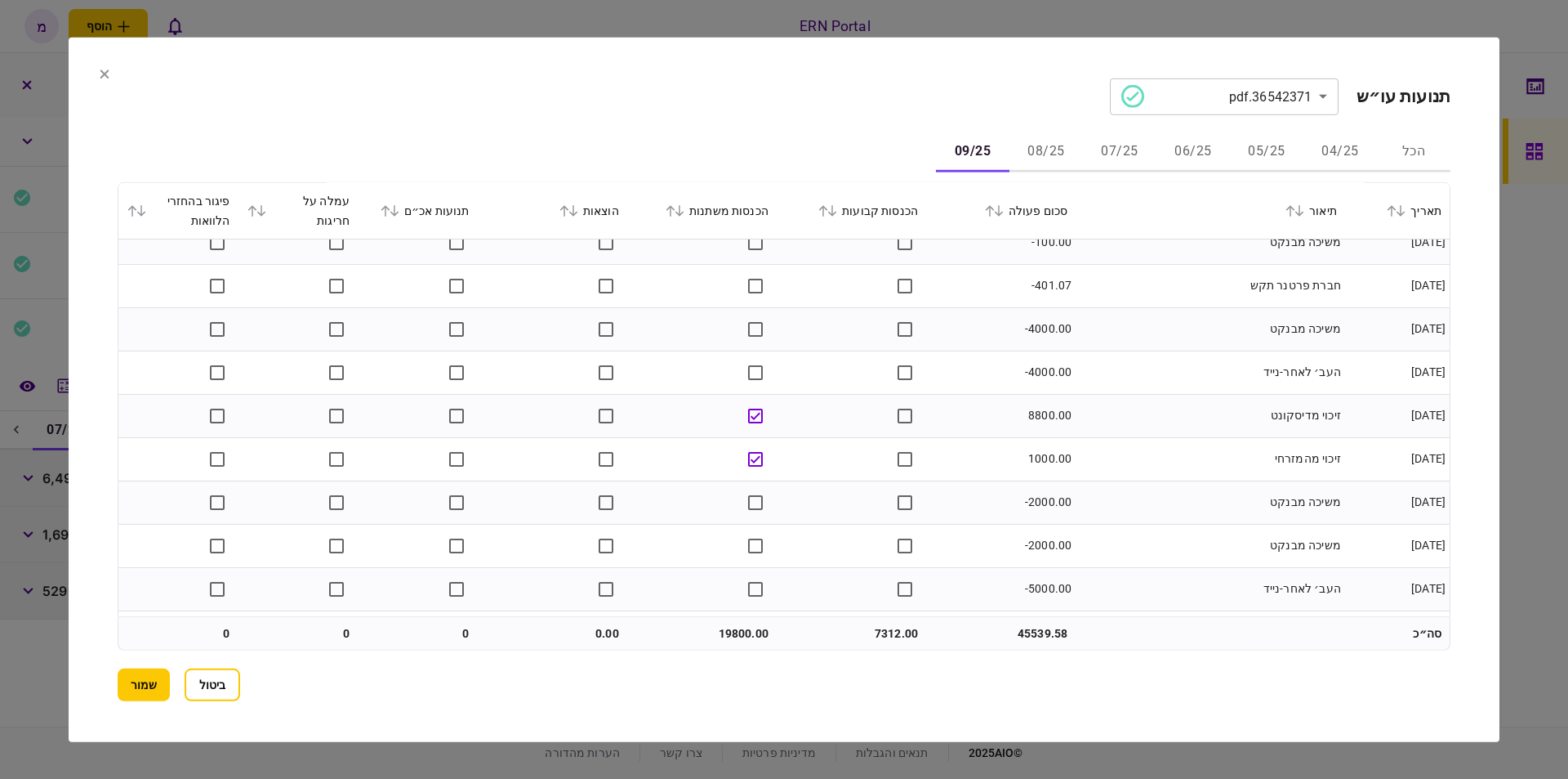
scroll to position [318, 0]
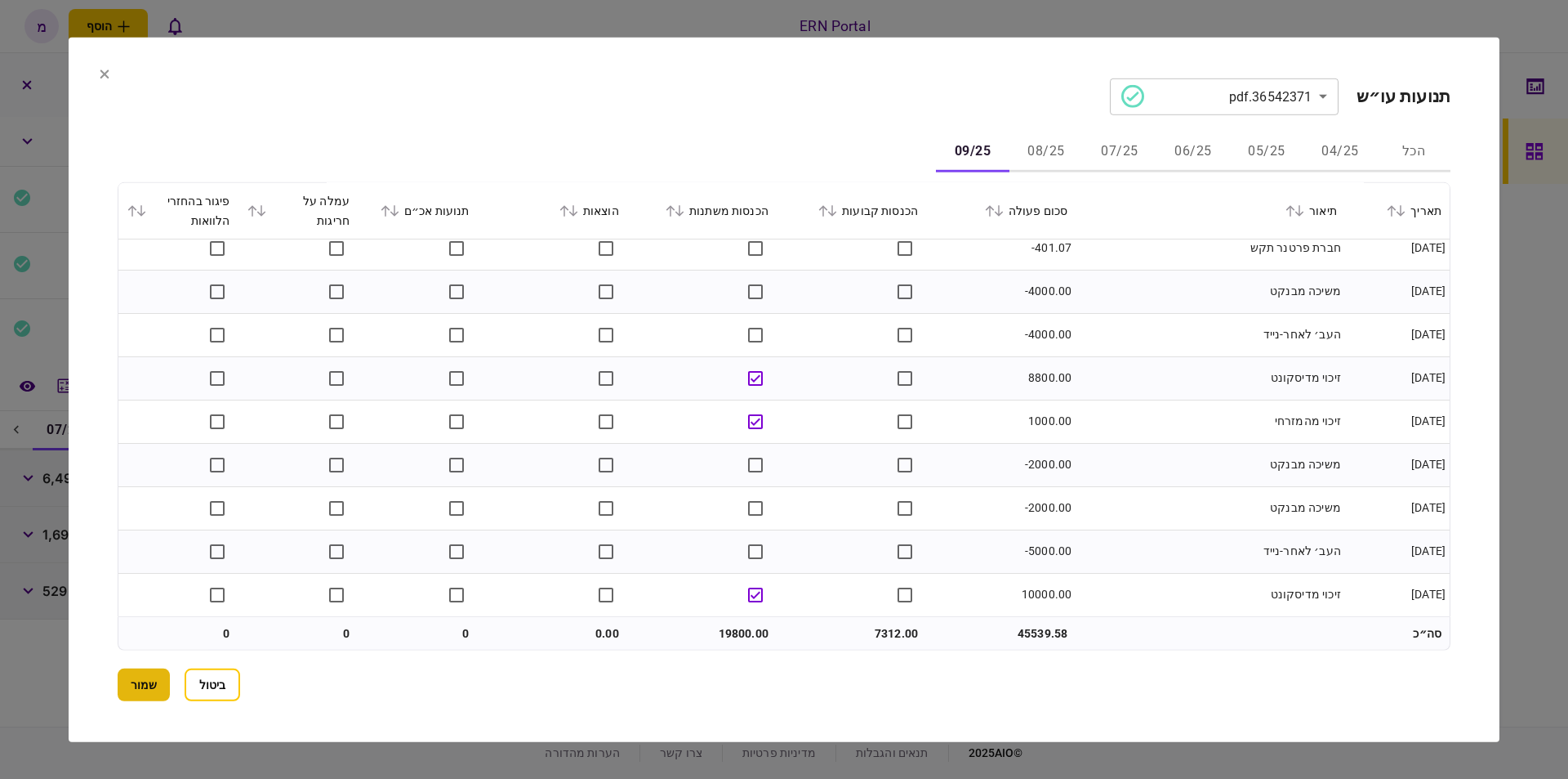
drag, startPoint x: 209, startPoint y: 688, endPoint x: 124, endPoint y: 670, distance: 86.9
click at [124, 670] on section "ביטול שמור" at bounding box center [784, 684] width 1332 height 32
click at [138, 684] on button "שמור" at bounding box center [143, 684] width 52 height 32
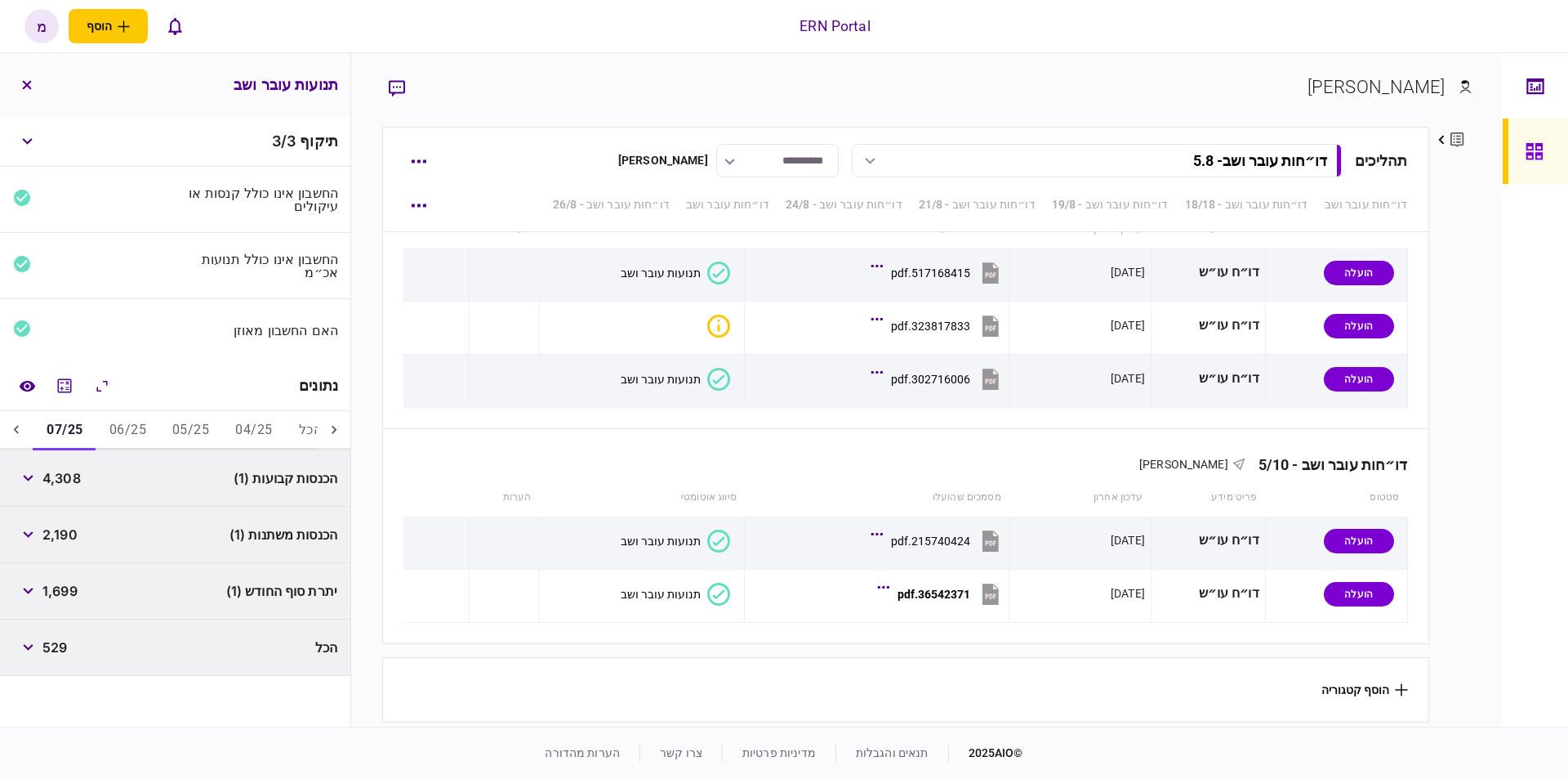
click at [297, 427] on button "הכל" at bounding box center [310, 431] width 49 height 39
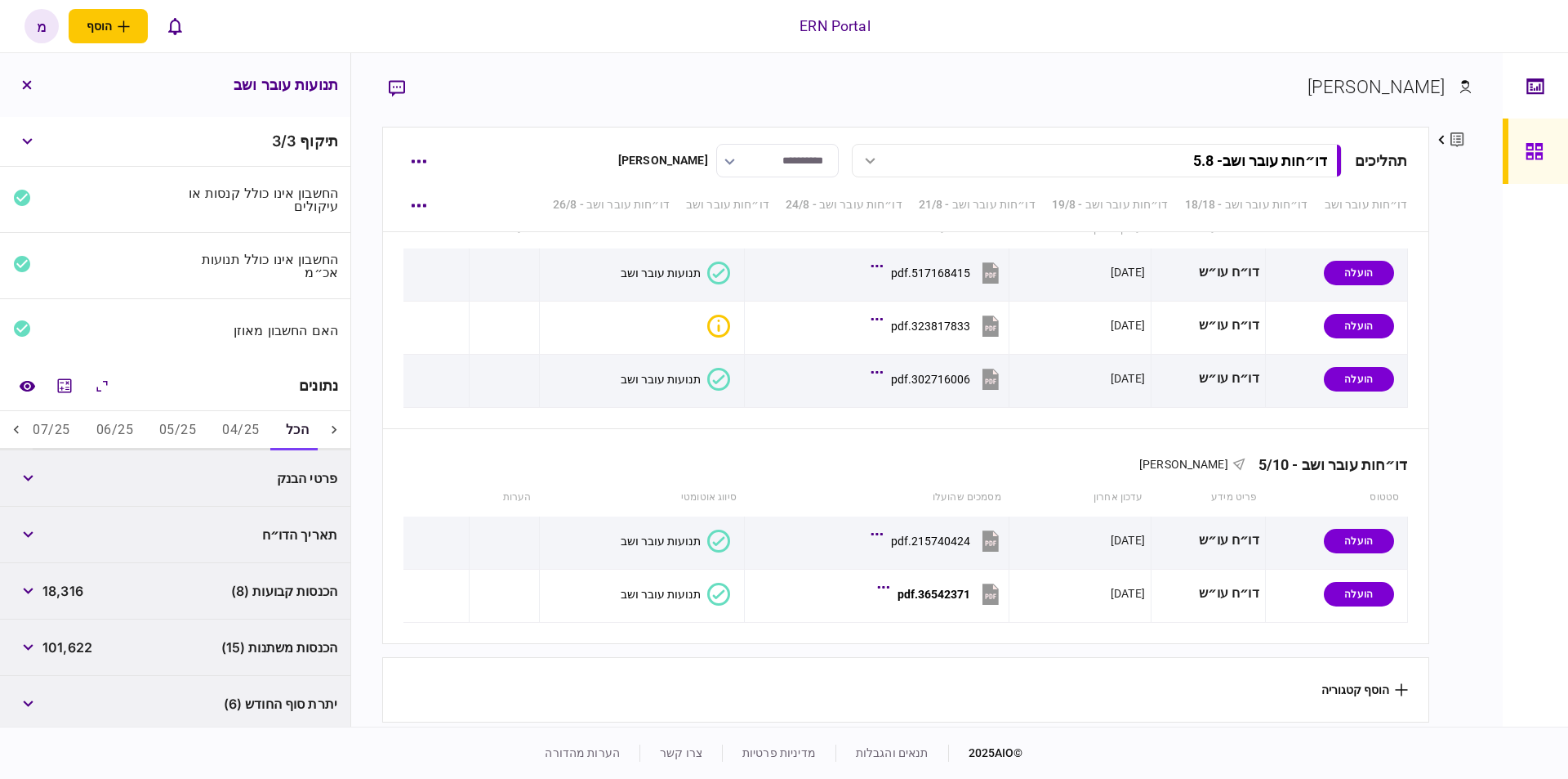
scroll to position [0, 0]
click at [245, 472] on div "פרטי הבנק" at bounding box center [259, 478] width 156 height 13
click at [18, 478] on button "button" at bounding box center [27, 478] width 29 height 29
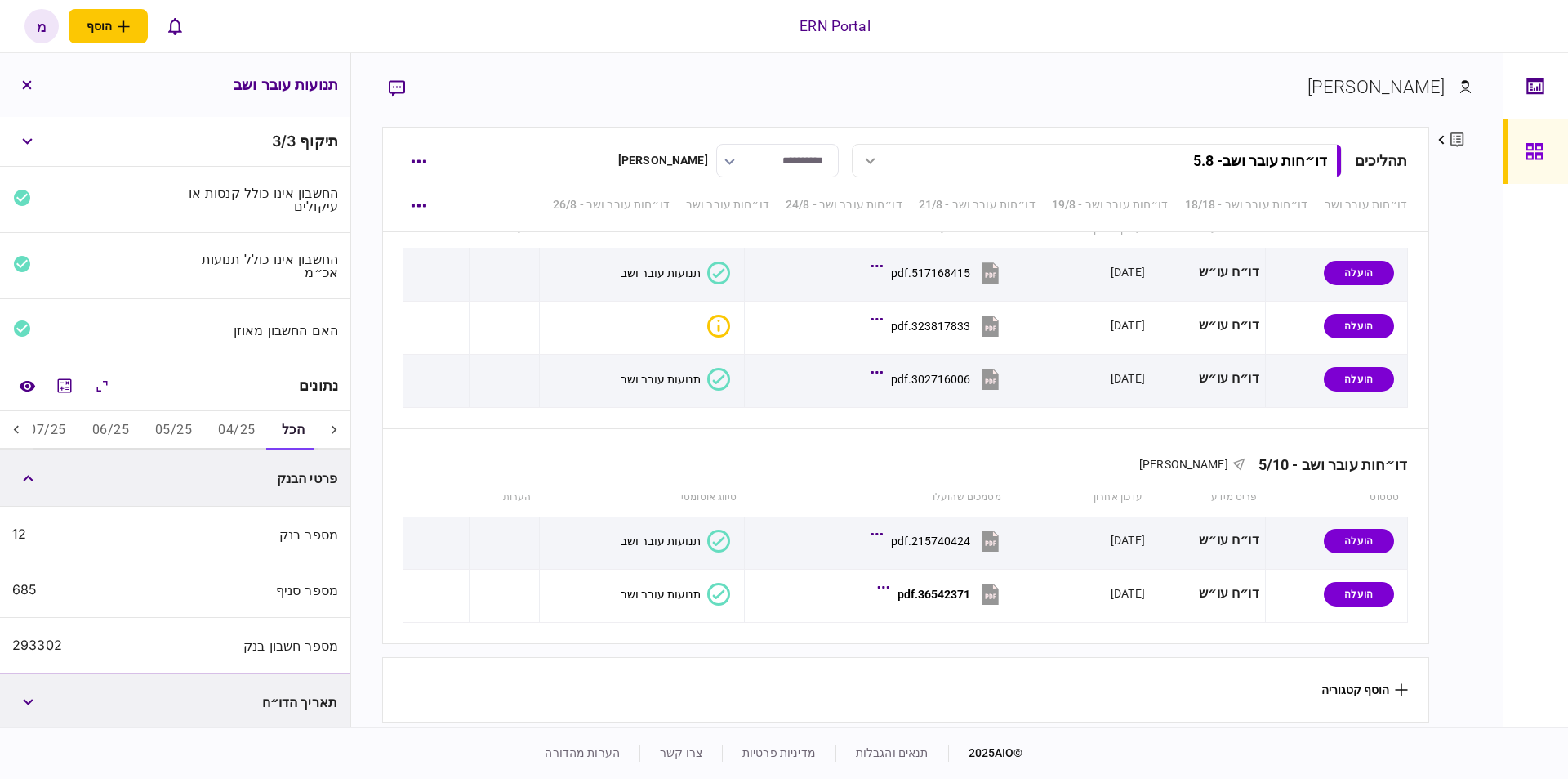
click at [42, 640] on div "293302" at bounding box center [37, 645] width 50 height 16
copy div "293302"
drag, startPoint x: 93, startPoint y: 427, endPoint x: 66, endPoint y: 427, distance: 27.0
click at [93, 427] on button "06/25" at bounding box center [111, 431] width 63 height 39
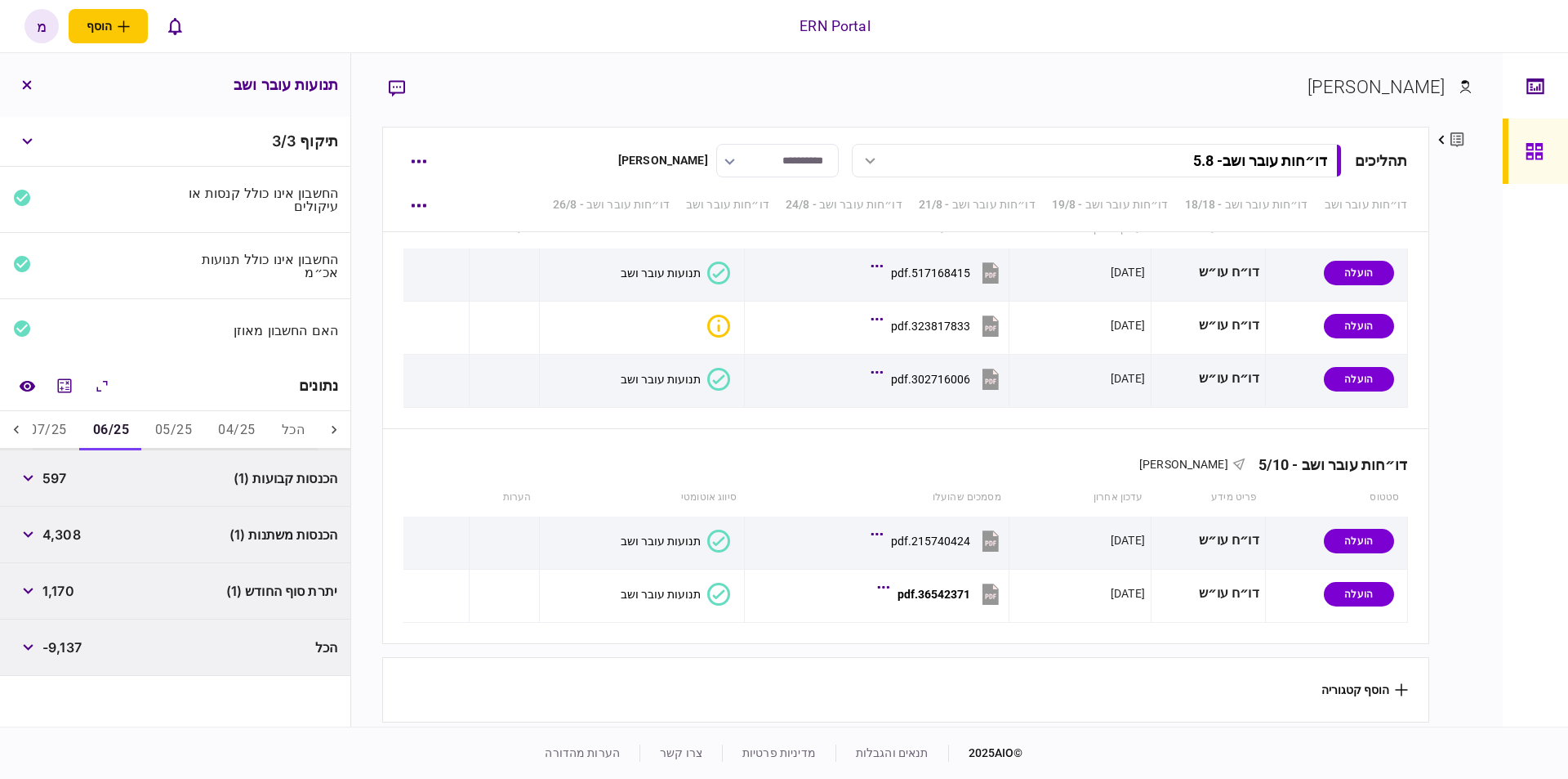
click at [51, 426] on button "07/25" at bounding box center [48, 431] width 63 height 39
click at [67, 479] on span "4,308" at bounding box center [61, 478] width 38 height 20
copy span "4,308"
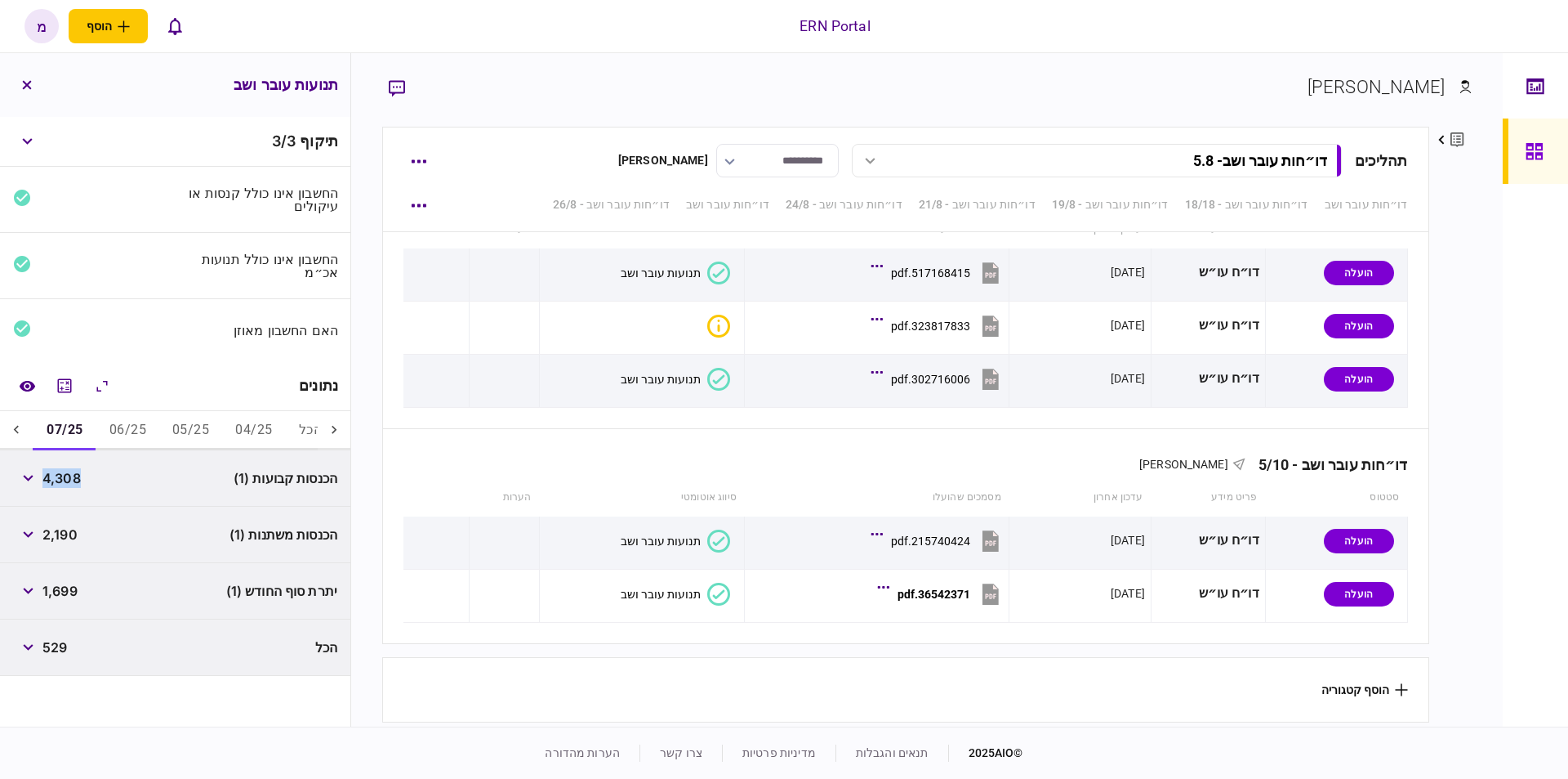
click at [56, 525] on span "2,190" at bounding box center [60, 534] width 35 height 20
copy span "2,190"
click at [70, 584] on span "1,699" at bounding box center [60, 591] width 35 height 20
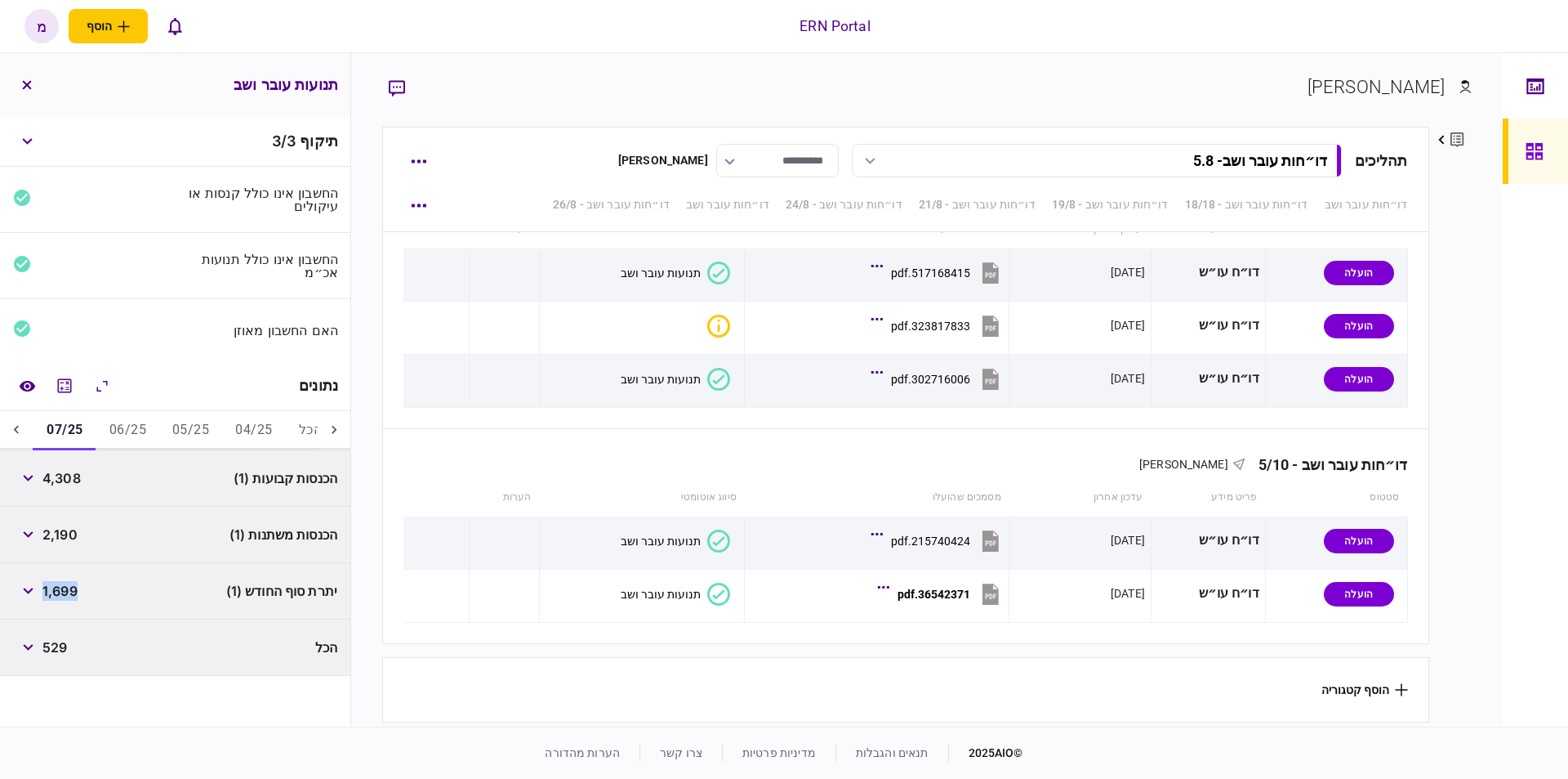
copy span "1,699"
click at [17, 422] on icon at bounding box center [16, 430] width 17 height 17
click at [136, 421] on button "08/25" at bounding box center [127, 431] width 63 height 39
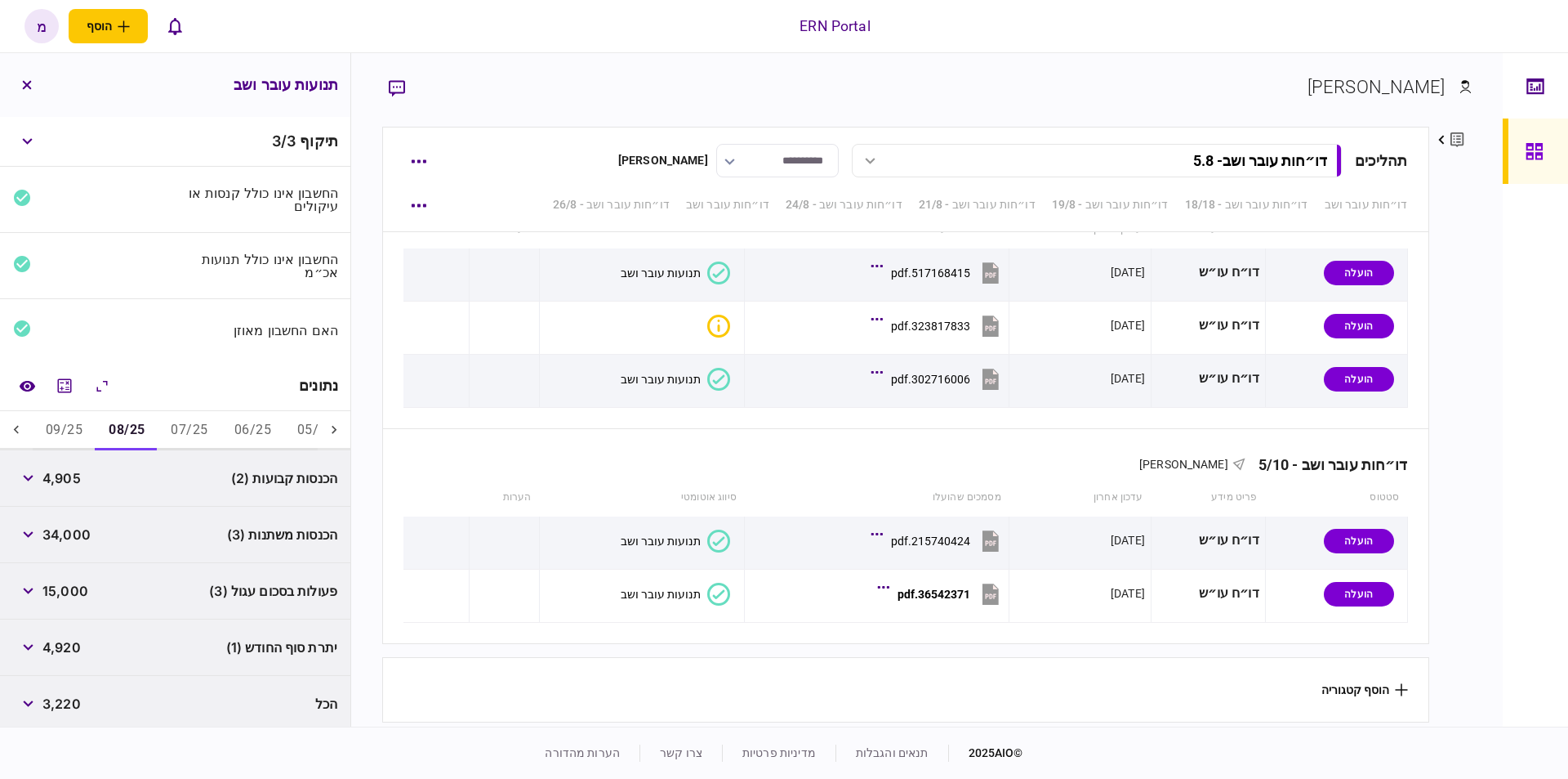
click at [62, 471] on span "4,905" at bounding box center [61, 478] width 38 height 20
click at [61, 470] on span "4,905" at bounding box center [61, 478] width 38 height 20
copy span "4,905"
click at [55, 525] on span "34,000" at bounding box center [66, 534] width 48 height 20
click at [57, 525] on span "34,000" at bounding box center [66, 534] width 48 height 20
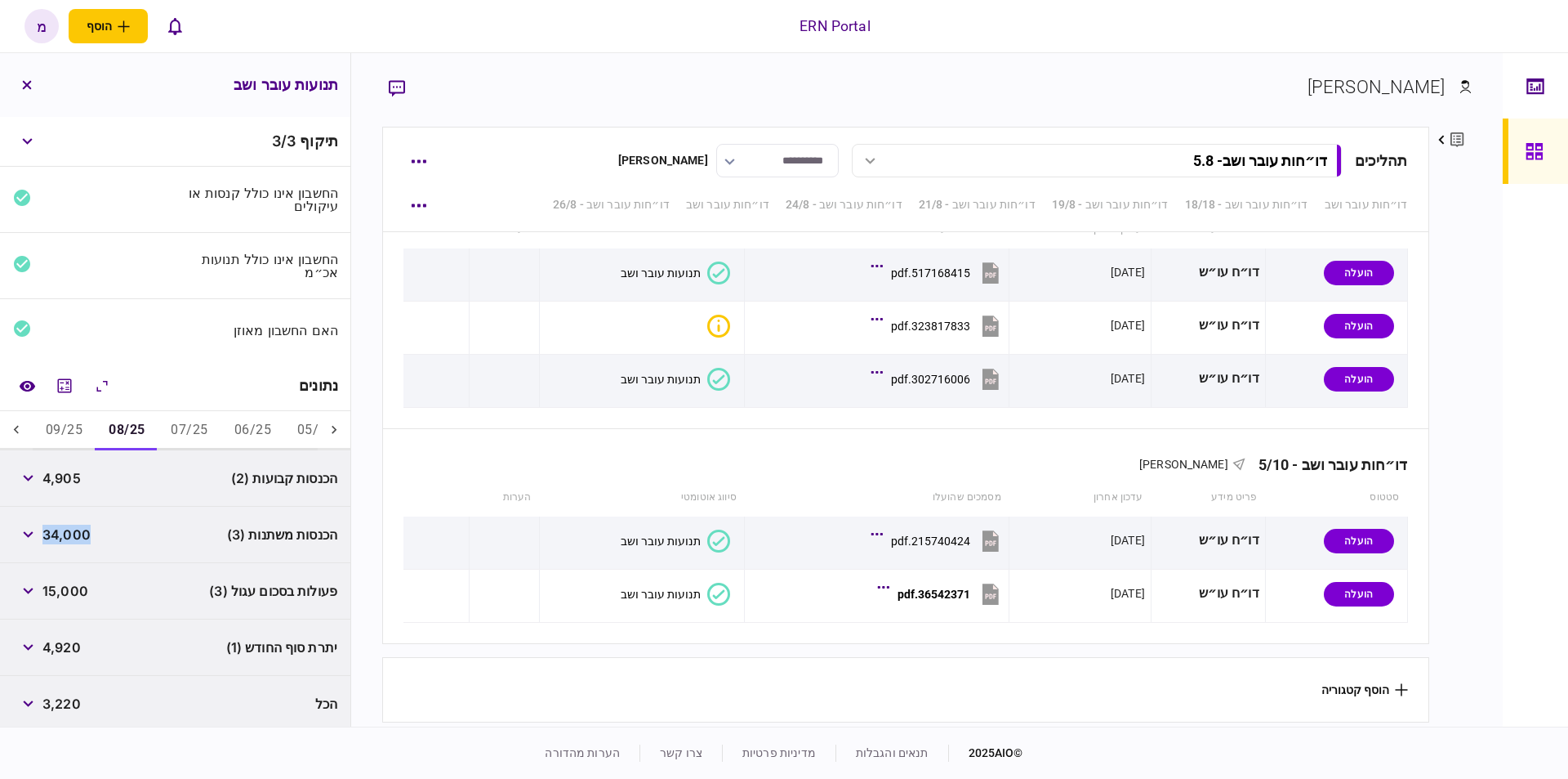
click at [58, 526] on span "34,000" at bounding box center [66, 534] width 48 height 20
copy div "34,000"
click at [52, 632] on div "4,920" at bounding box center [46, 647] width 67 height 29
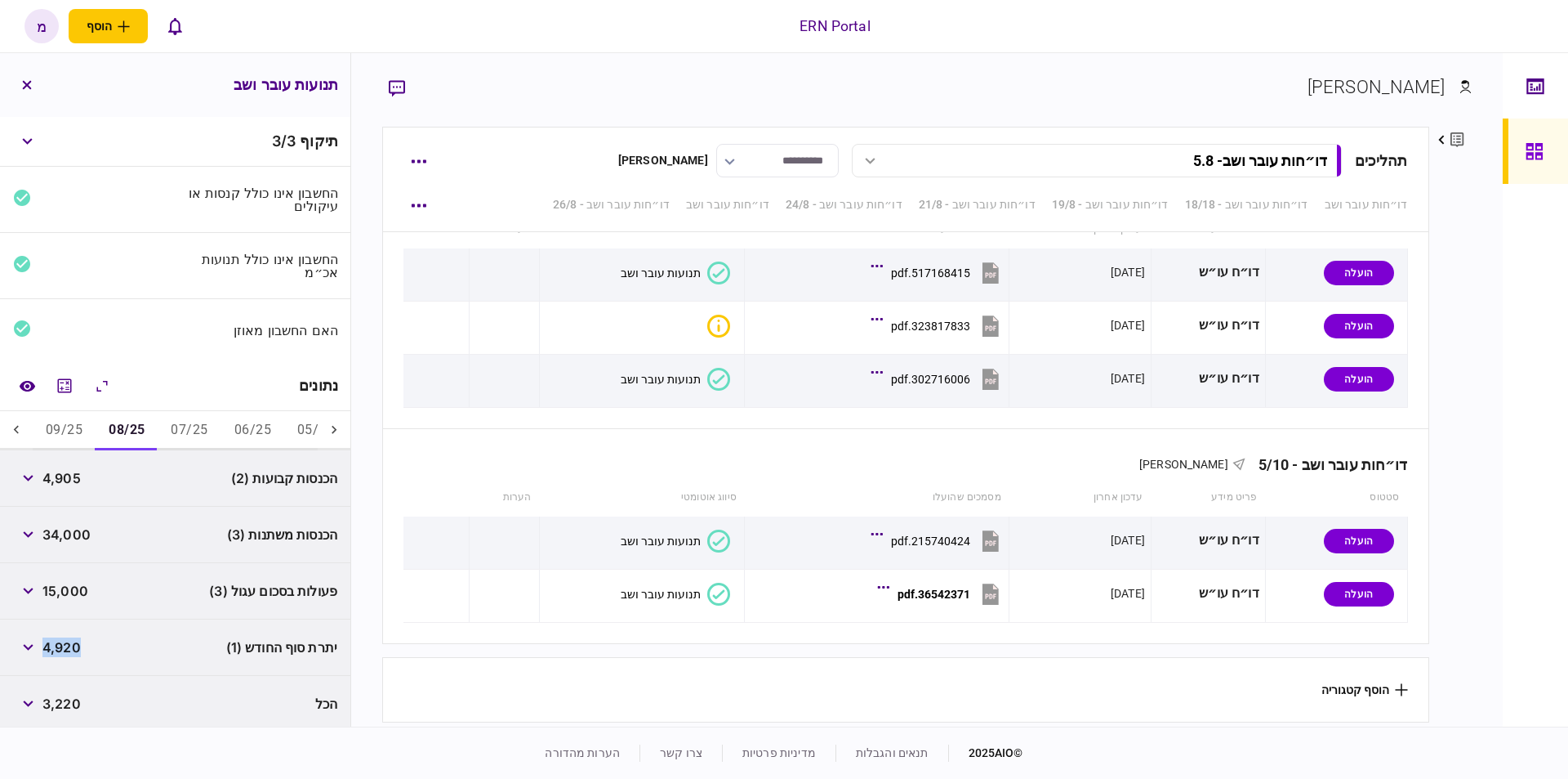
copy span "4,920"
click at [62, 428] on button "09/25" at bounding box center [64, 431] width 63 height 39
click at [68, 471] on span "7,312" at bounding box center [58, 478] width 32 height 20
click at [67, 469] on span "7,312" at bounding box center [58, 478] width 32 height 20
click at [75, 472] on span "7,312" at bounding box center [58, 478] width 32 height 20
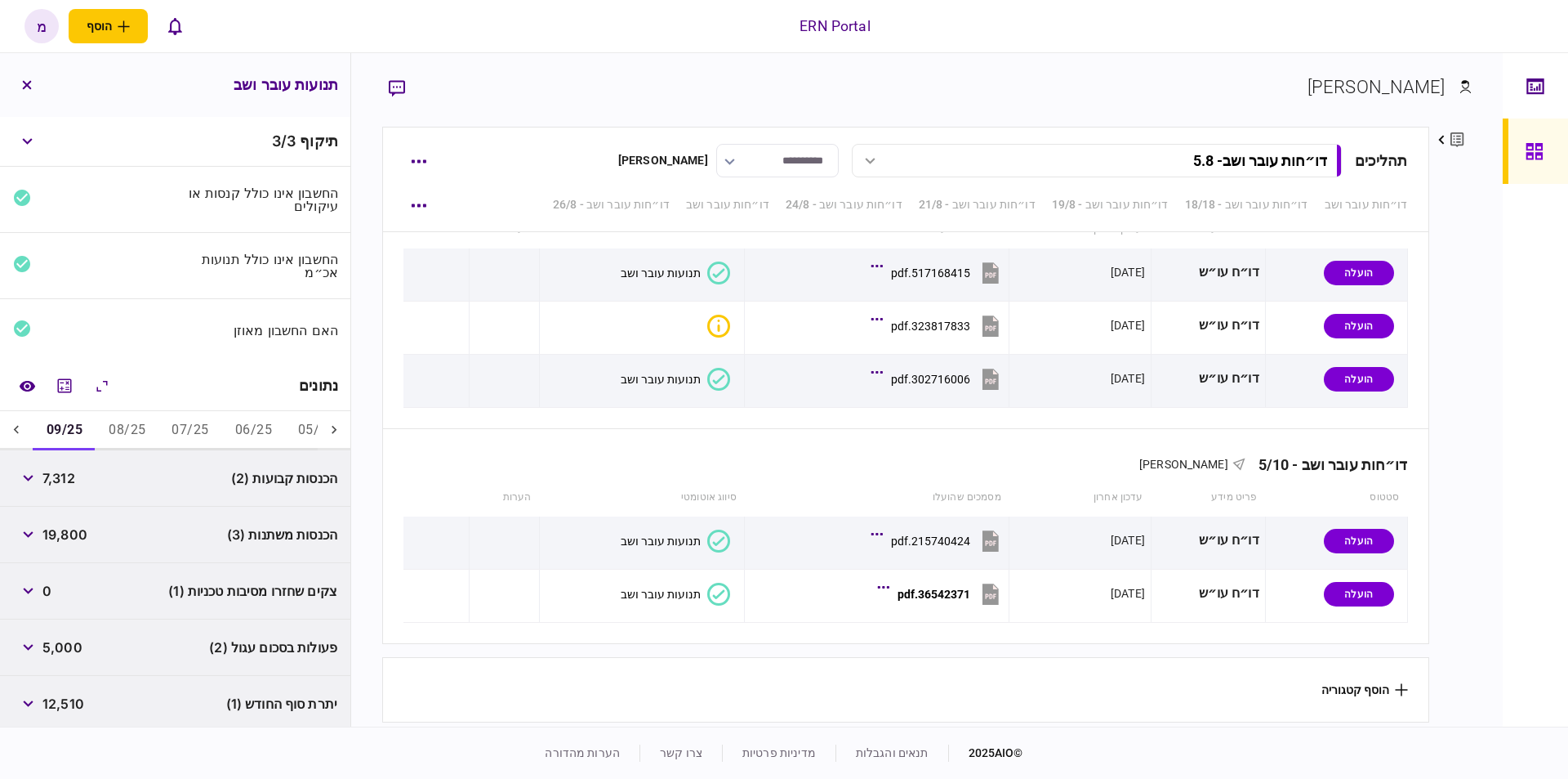
click at [75, 472] on span "7,312" at bounding box center [58, 478] width 32 height 20
click at [66, 473] on span "7,312" at bounding box center [58, 478] width 32 height 20
copy span "7,312"
click at [75, 516] on div "הכנסות משתנות (3) 19,800" at bounding box center [175, 535] width 350 height 57
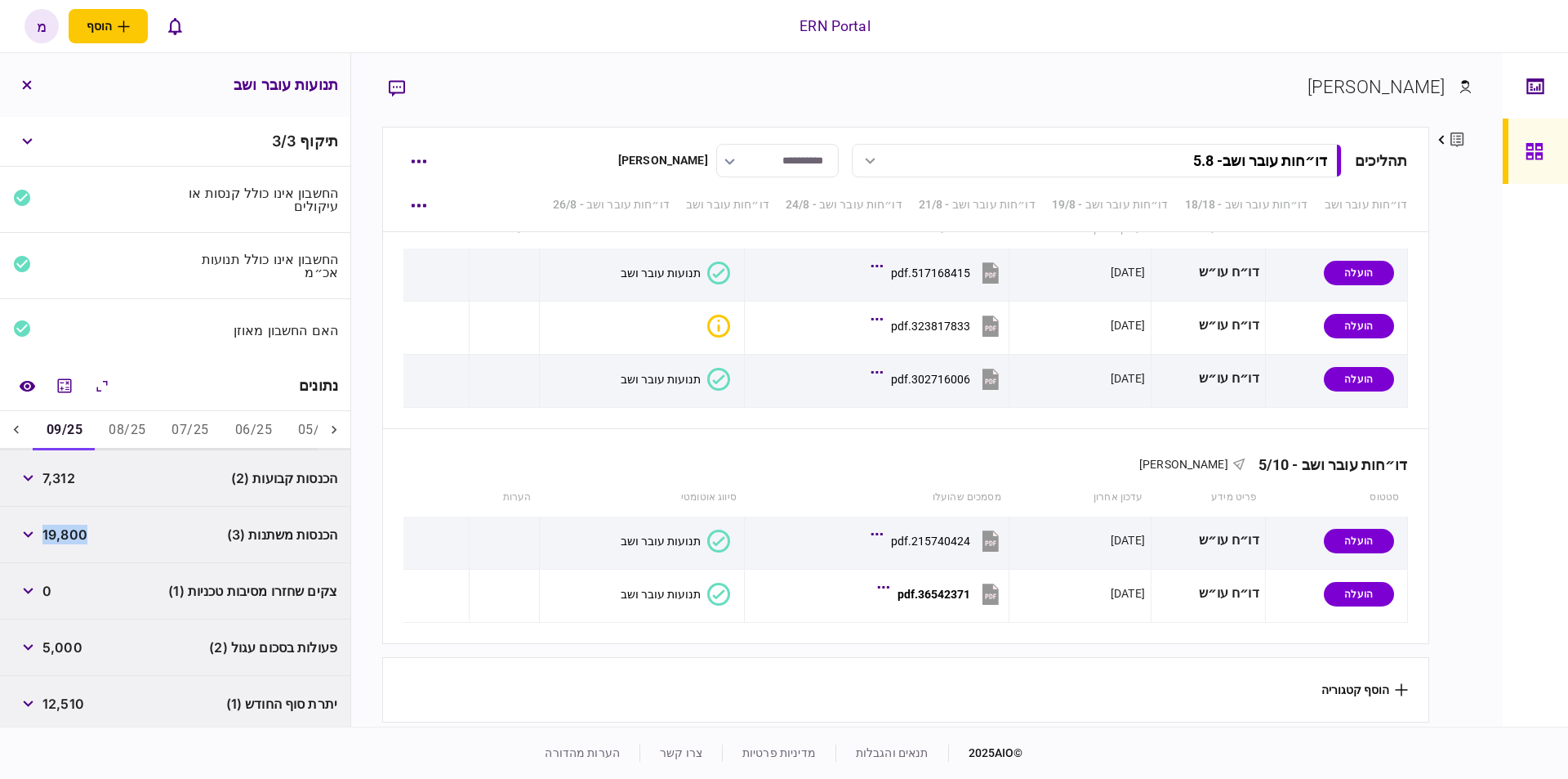
click at [75, 516] on div "הכנסות משתנות (3) 19,800" at bounding box center [175, 535] width 350 height 57
copy span "19,800"
click at [61, 705] on span "12,510" at bounding box center [63, 704] width 42 height 20
copy span "12,510"
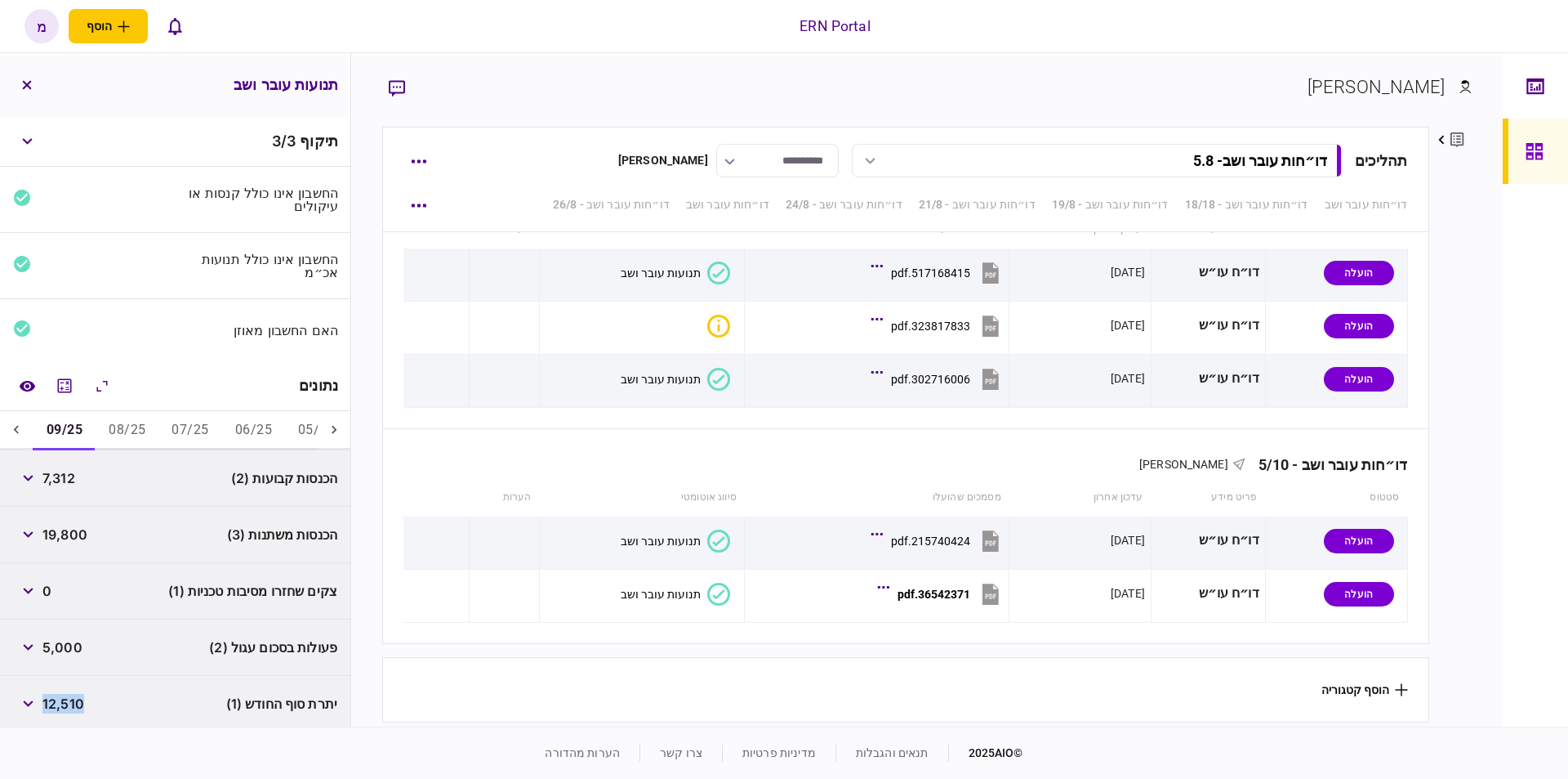
click at [22, 423] on icon at bounding box center [16, 430] width 17 height 17
